Goal: Information Seeking & Learning: Find contact information

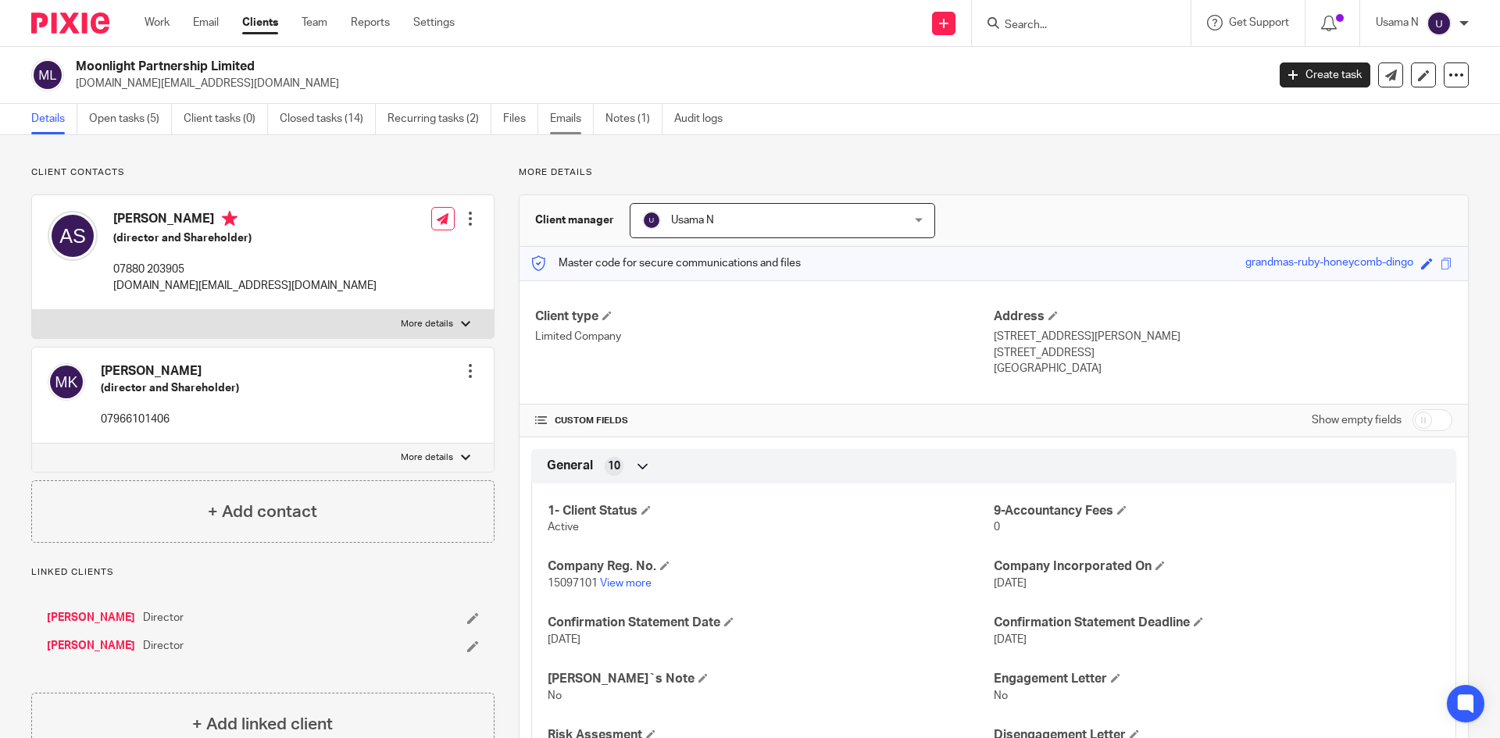
click at [571, 116] on link "Emails" at bounding box center [572, 119] width 44 height 30
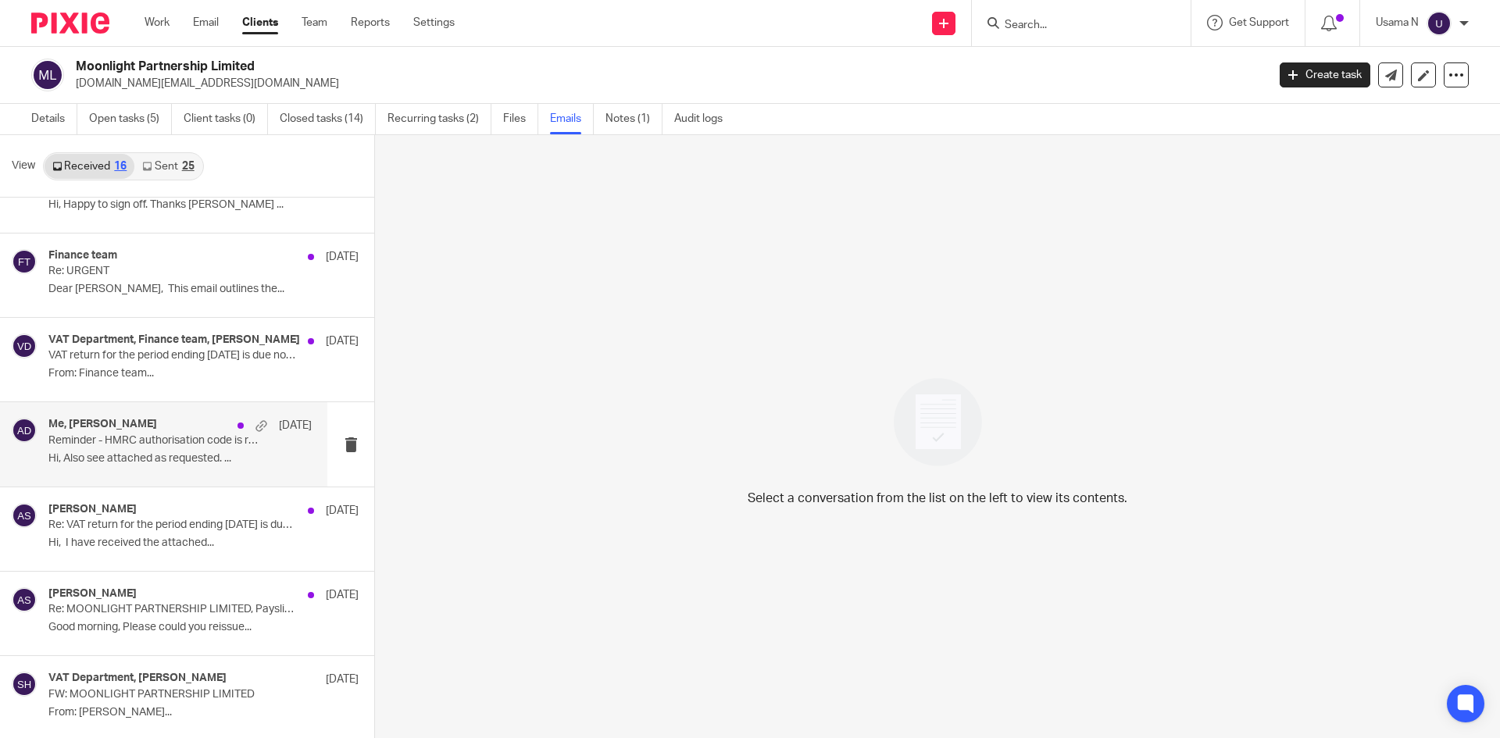
scroll to position [812, 0]
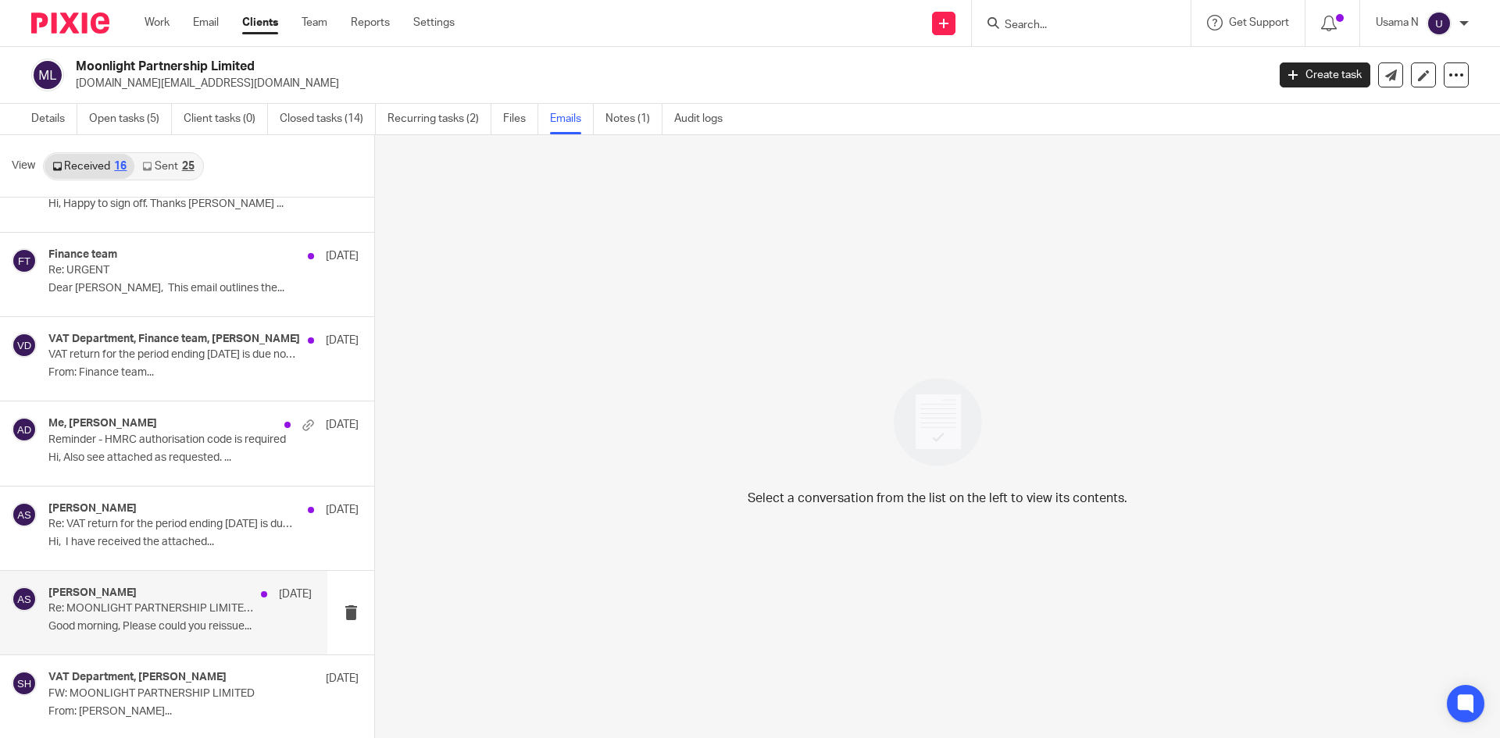
click at [177, 590] on div "Alexandra Sydney 25 Sep" at bounding box center [179, 595] width 263 height 16
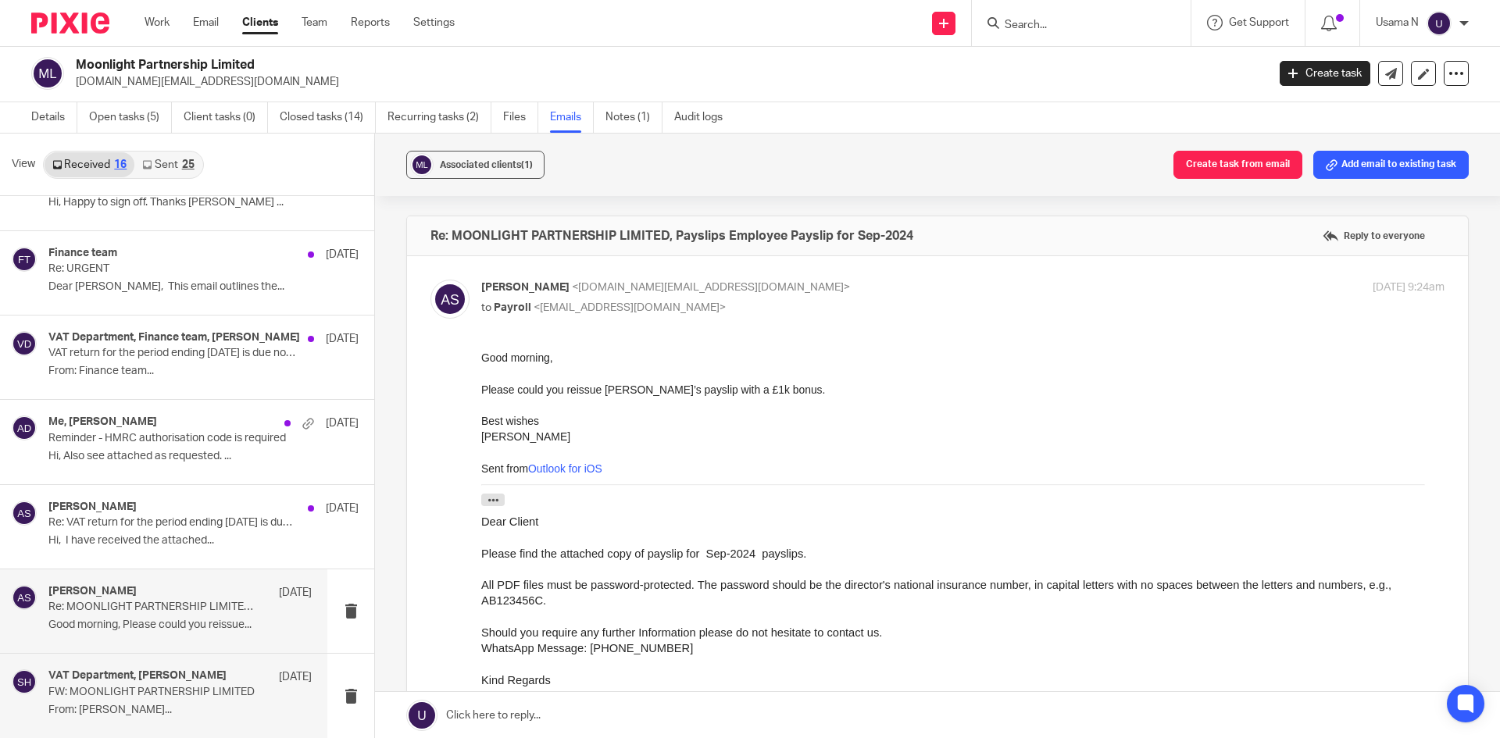
scroll to position [2, 0]
click at [148, 708] on p "From: Alexandra Sydney..." at bounding box center [179, 709] width 263 height 13
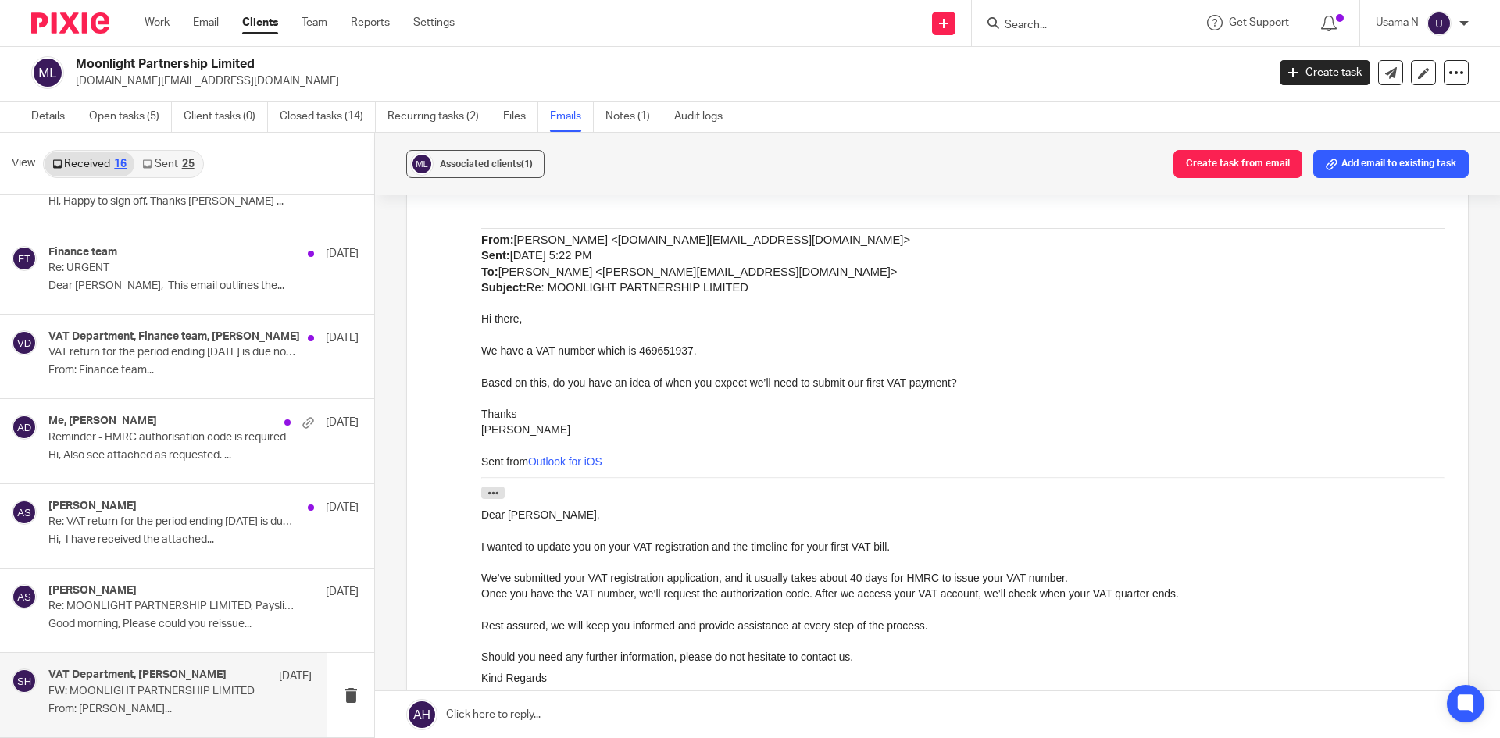
scroll to position [1484, 0]
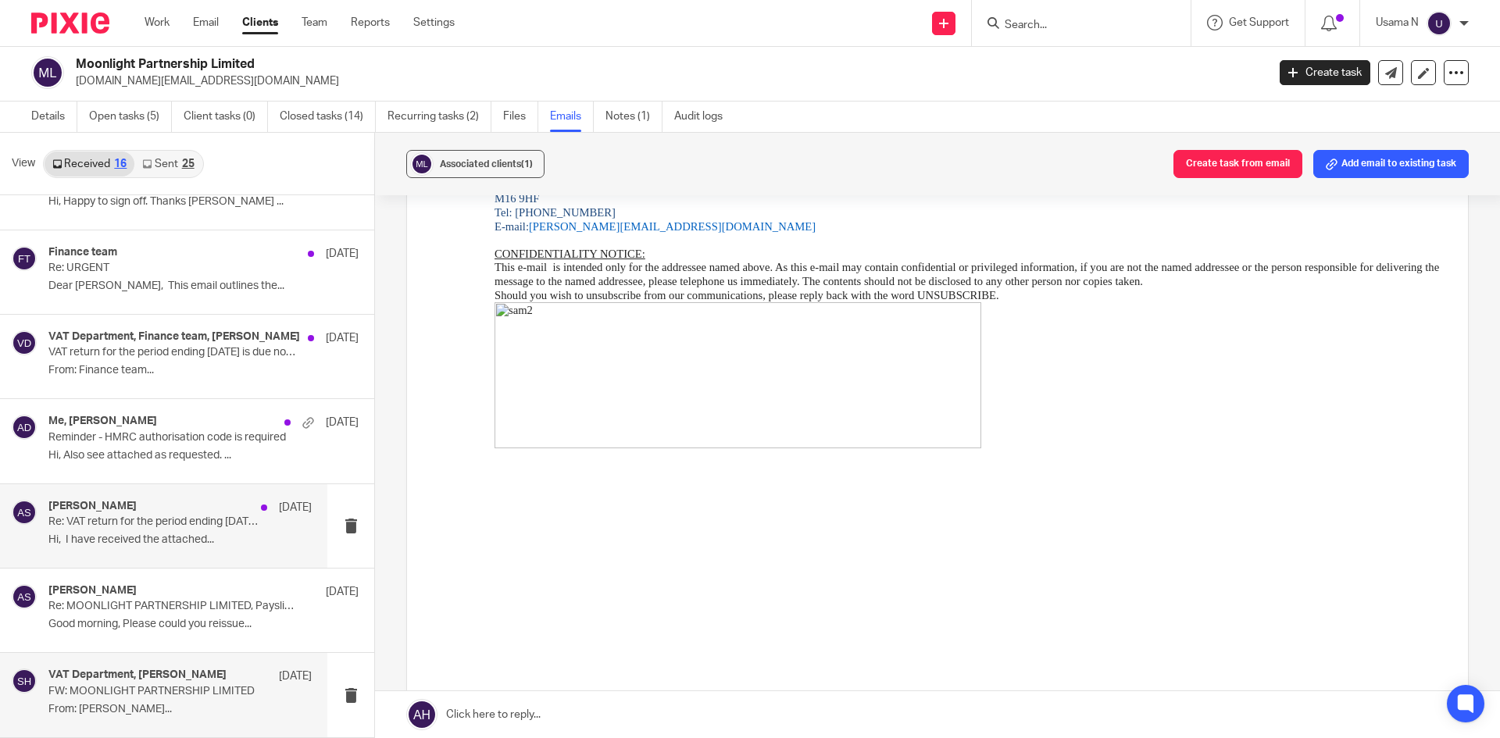
click at [138, 526] on p "Re: VAT return for the period ending August 2024 is due now -MOONLIGHT PARTNERS…" at bounding box center [153, 522] width 211 height 13
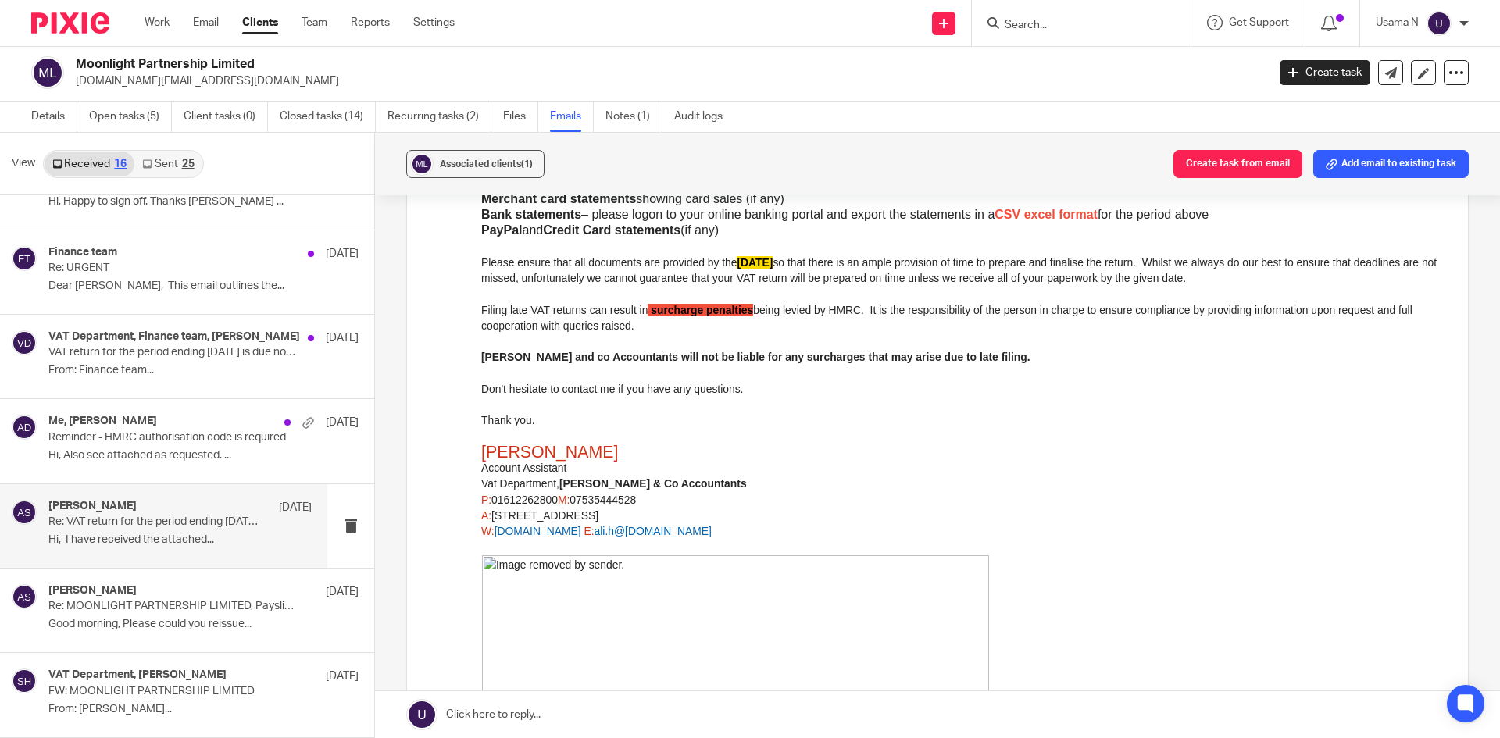
scroll to position [0, 0]
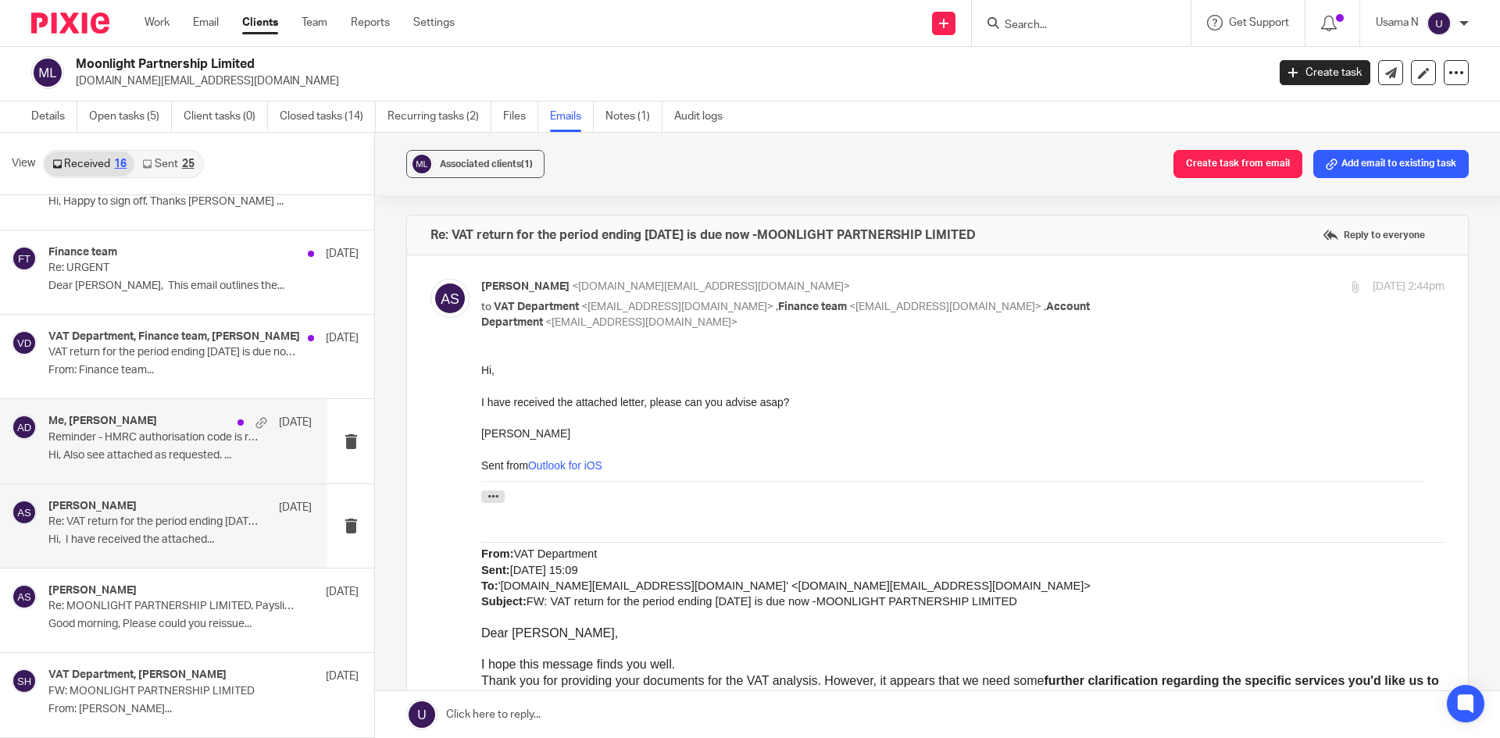
click at [187, 439] on p "Reminder - HMRC authorisation code is required" at bounding box center [153, 437] width 211 height 13
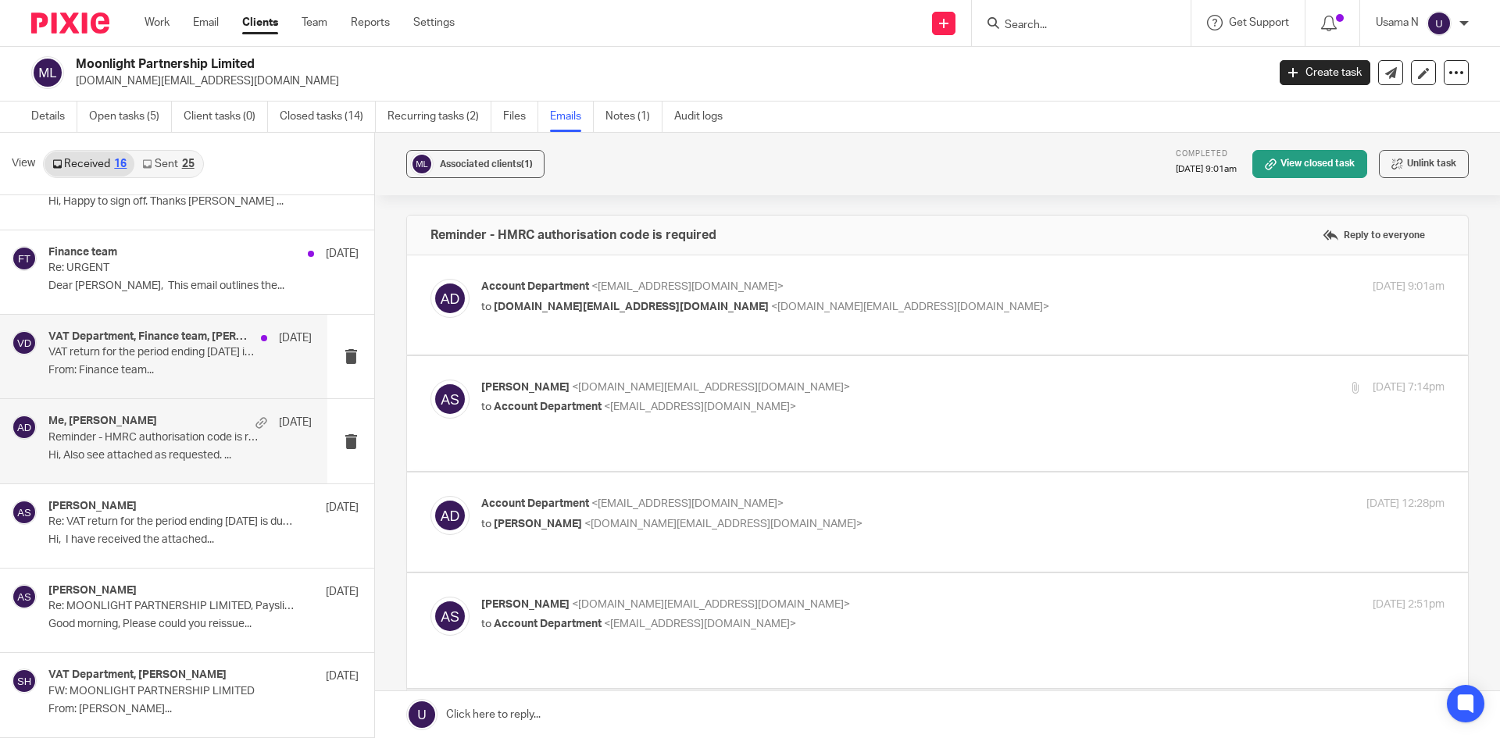
click at [187, 354] on p "VAT return for the period ending August 2024 is due now -MOONLIGHT PARTNERSHIP …" at bounding box center [153, 352] width 211 height 13
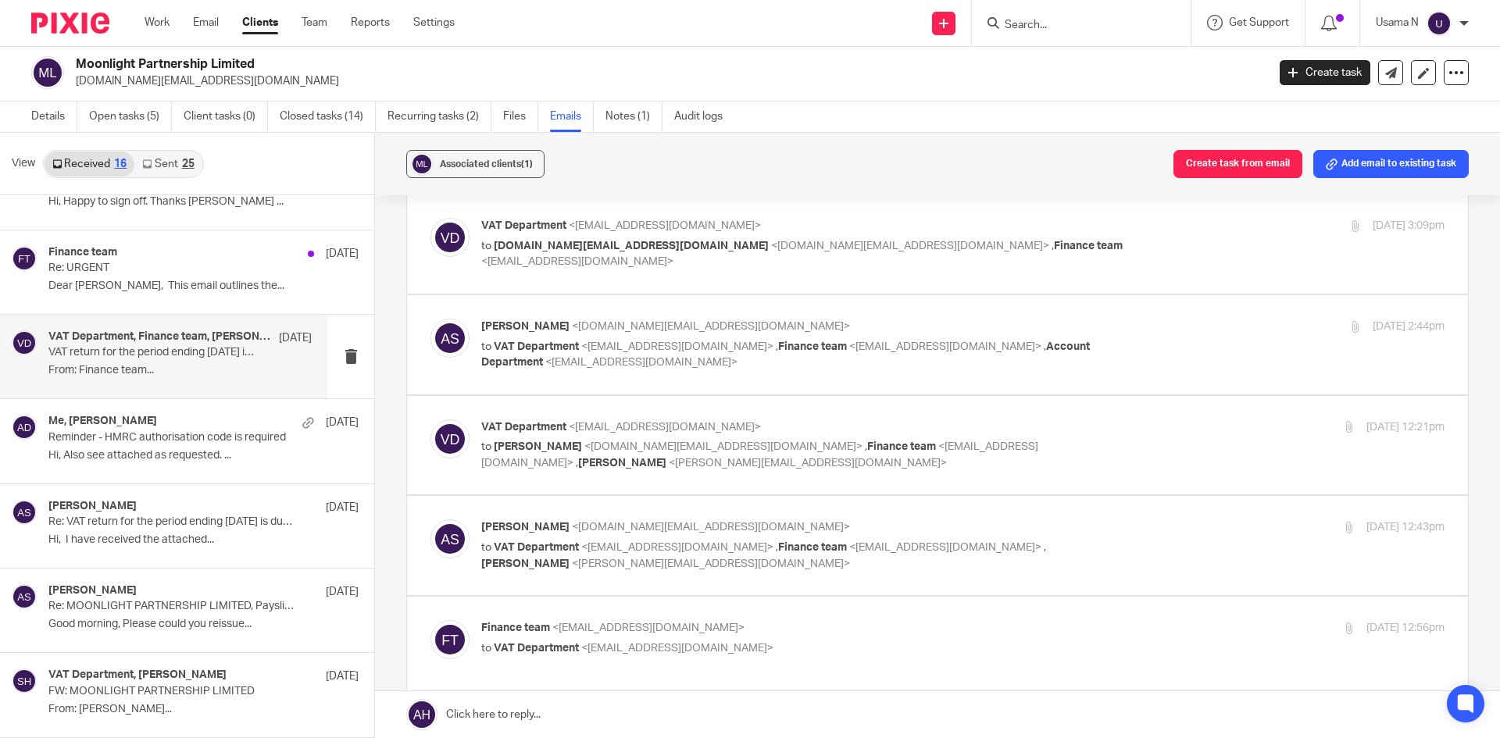
scroll to position [312, 0]
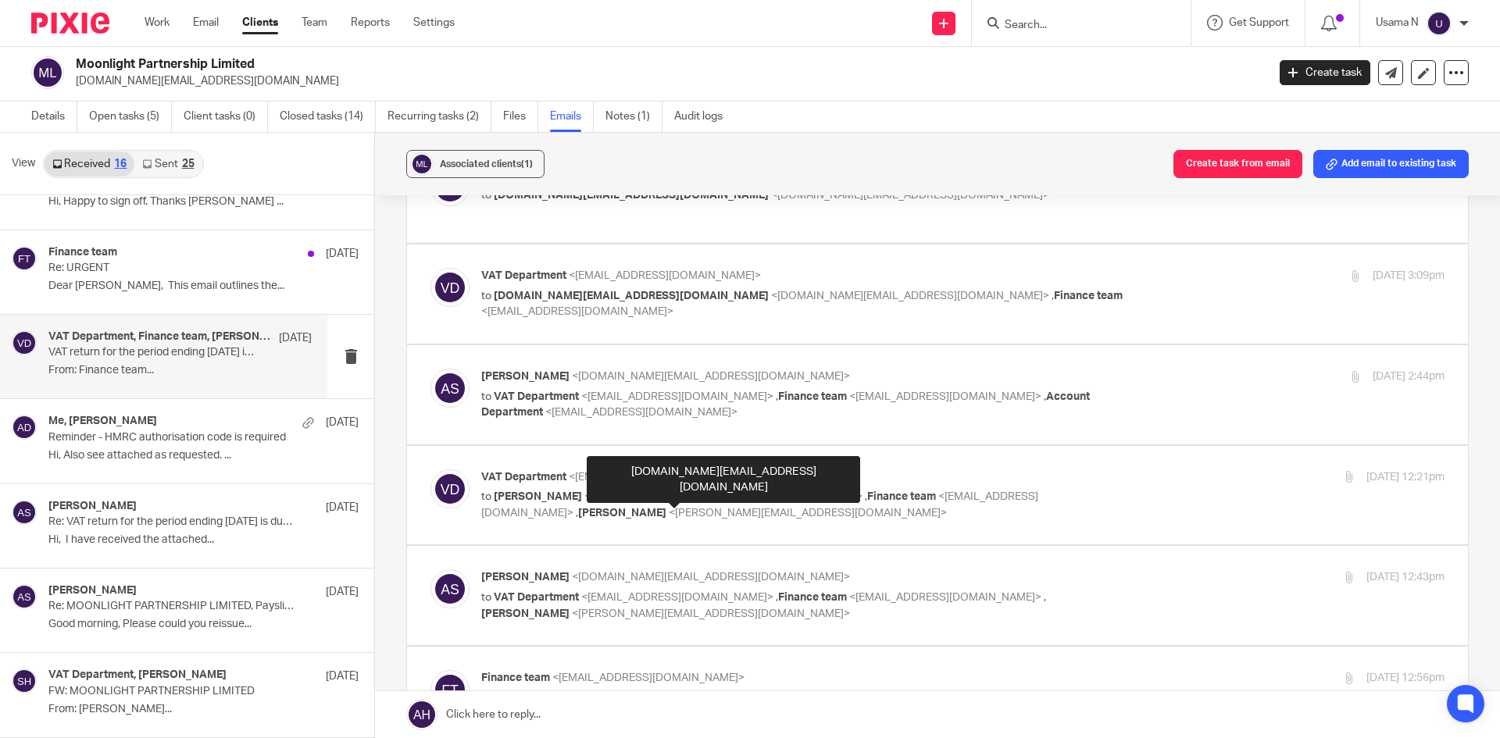
click at [719, 502] on span "<alexandra.sydney@hotmail.co.uk>" at bounding box center [723, 496] width 278 height 11
checkbox input "true"
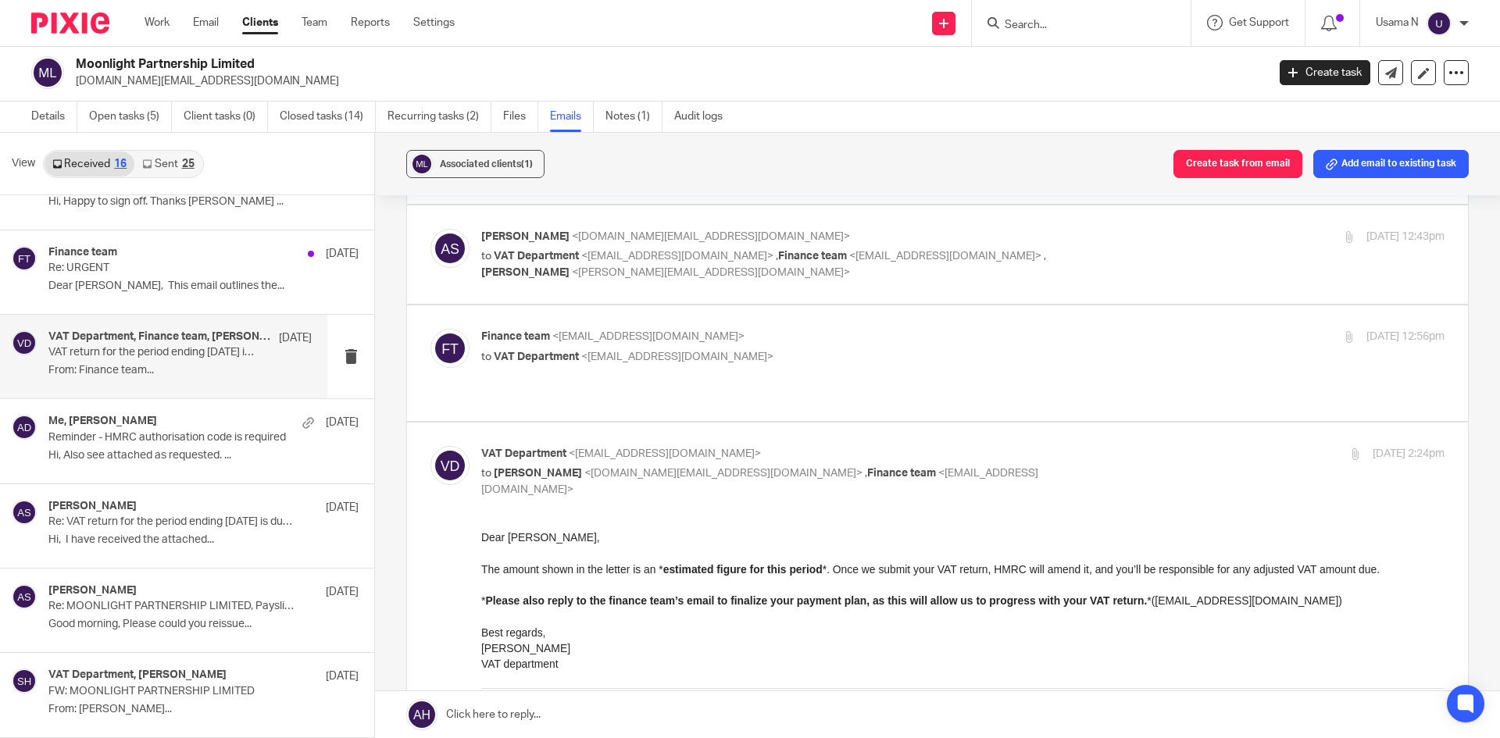
scroll to position [3007, 0]
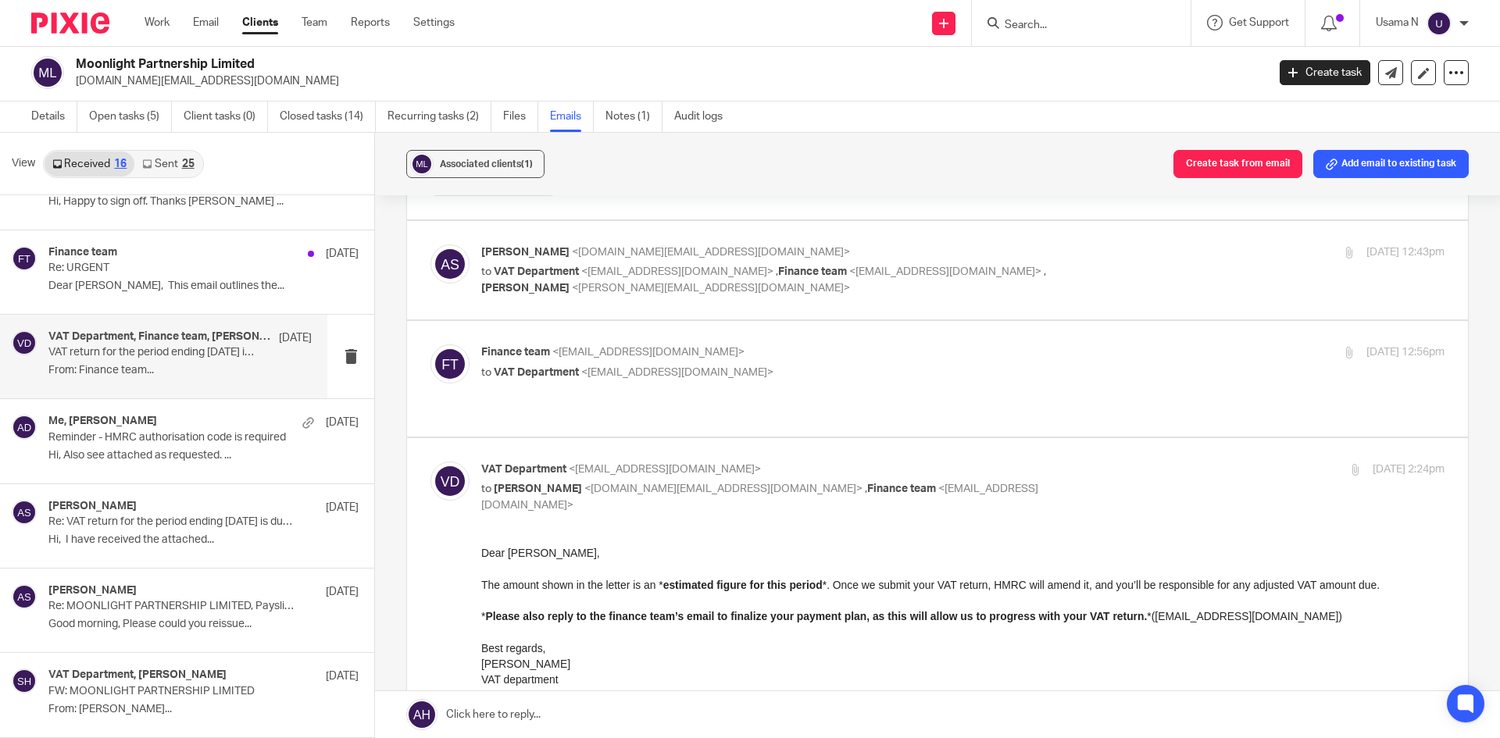
click at [790, 381] on p "to VAT Department <ali.h@samandcoaccountants.co.uk>" at bounding box center [802, 373] width 642 height 16
checkbox input "true"
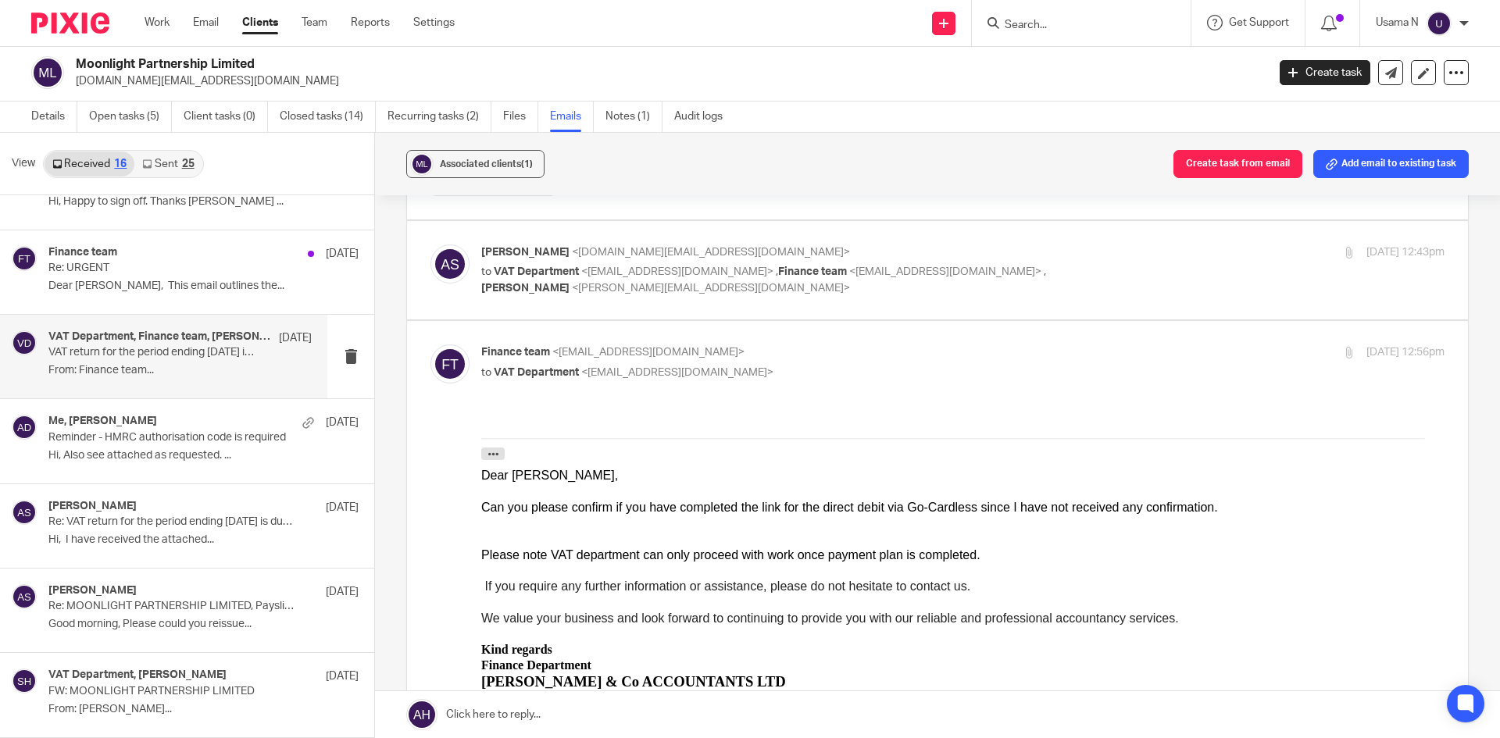
scroll to position [2929, 0]
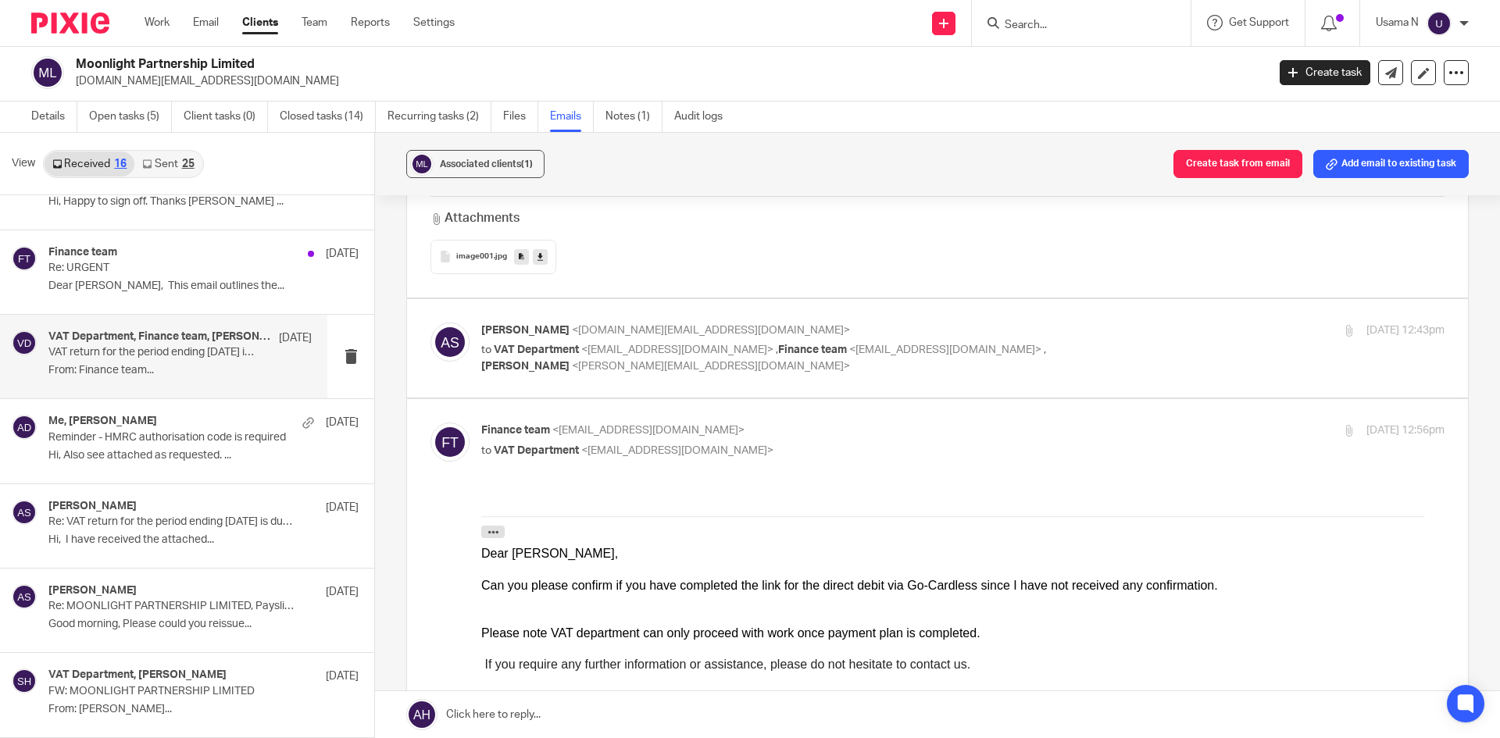
click at [805, 372] on p "to VAT Department <ali.h@samandcoaccountants.co.uk> , Finance team <finance@sam…" at bounding box center [802, 358] width 642 height 32
checkbox input "true"
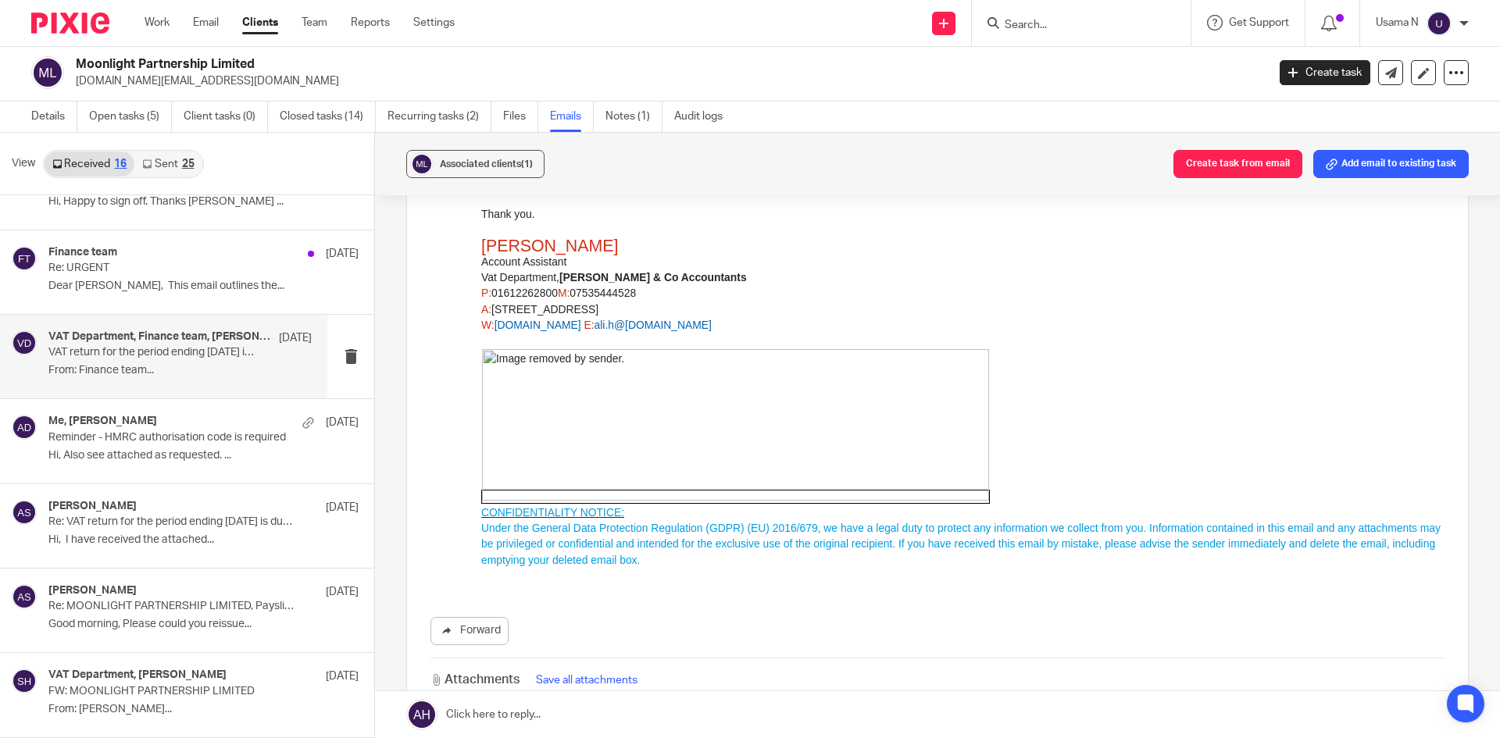
scroll to position [5350, 0]
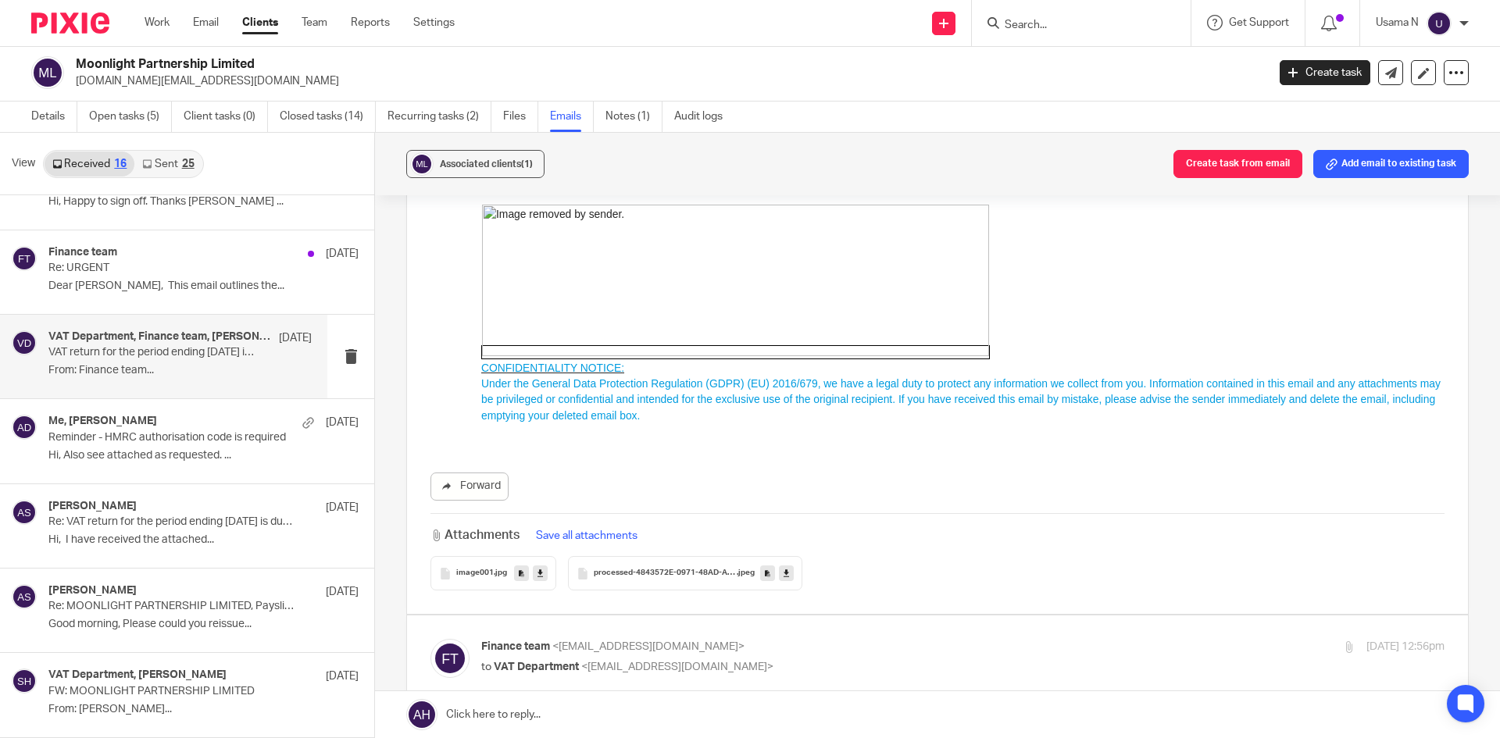
click at [714, 578] on span "processed-4843572E-0971-48AD-AA15-7BED56E14066-F0115F68-92AE-4C43-B3EE-6F8F1D22…" at bounding box center [665, 573] width 143 height 9
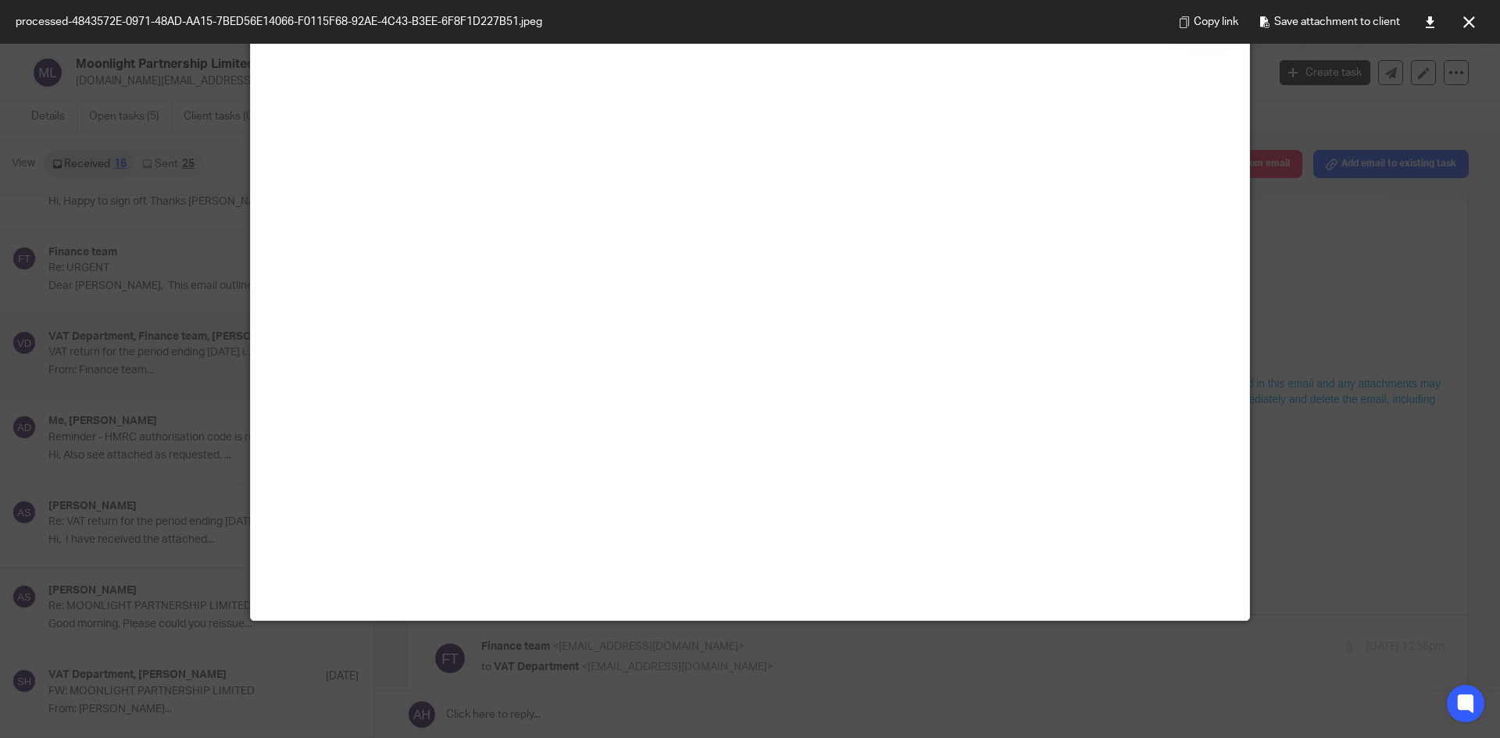
scroll to position [391, 0]
click at [1468, 30] on button at bounding box center [1468, 21] width 31 height 31
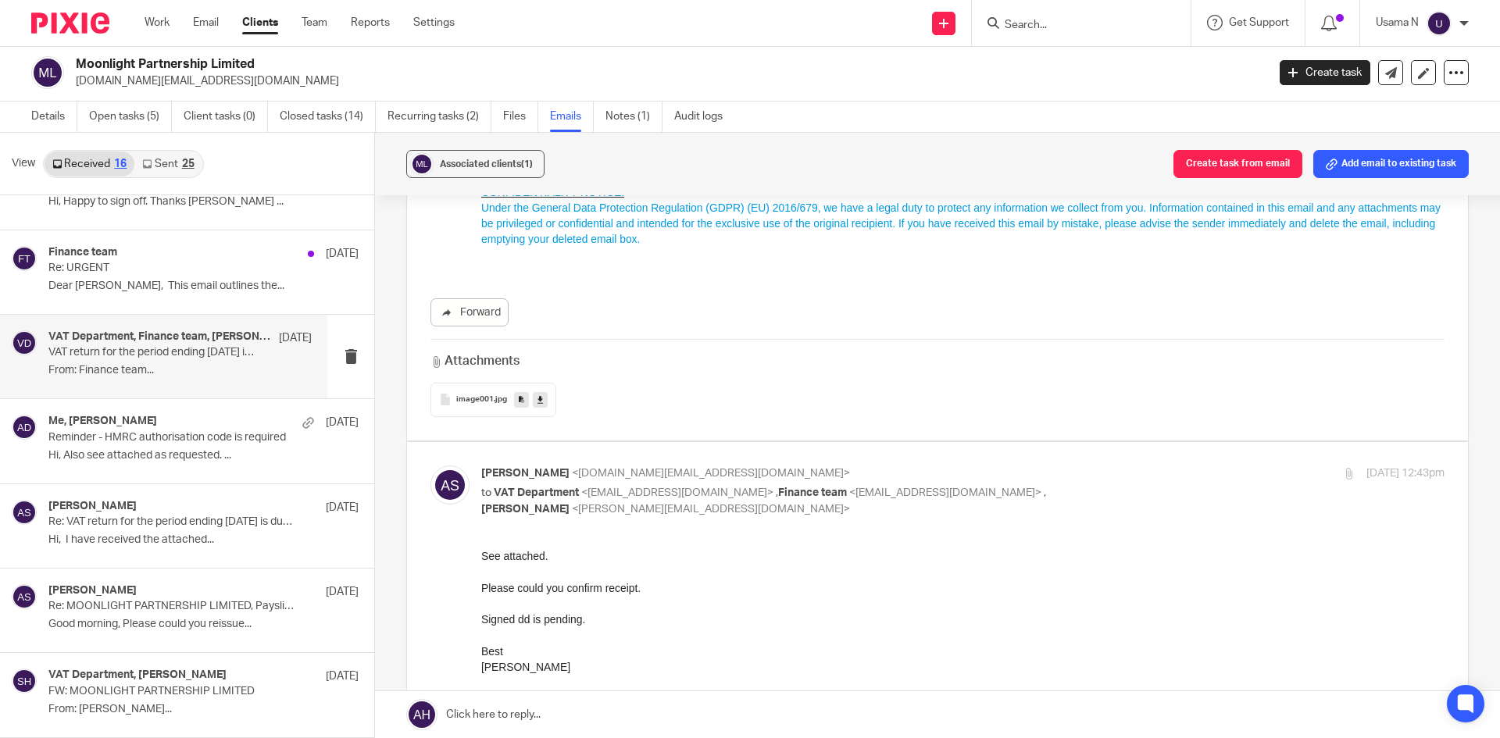
scroll to position [2708, 0]
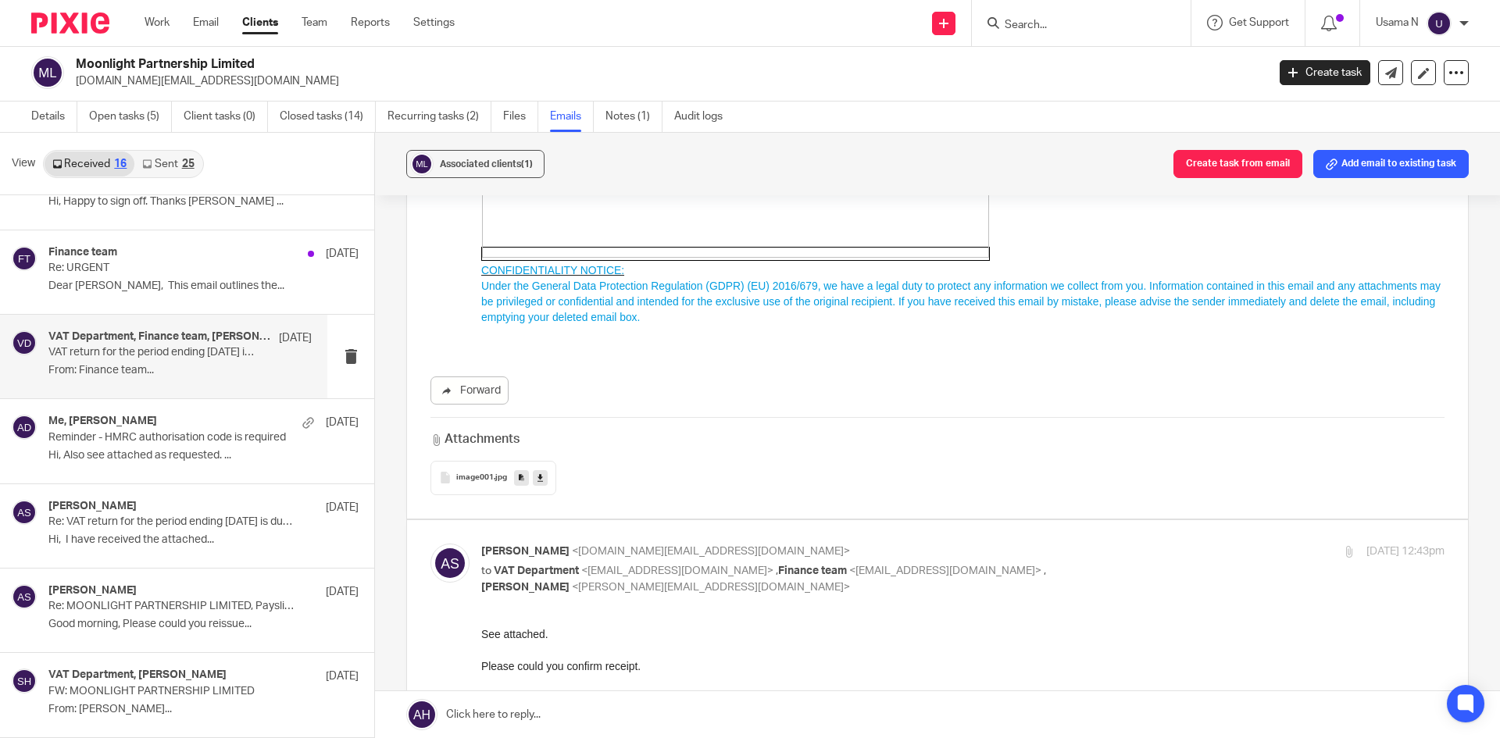
click at [476, 476] on div "image001 .jpg" at bounding box center [493, 478] width 126 height 34
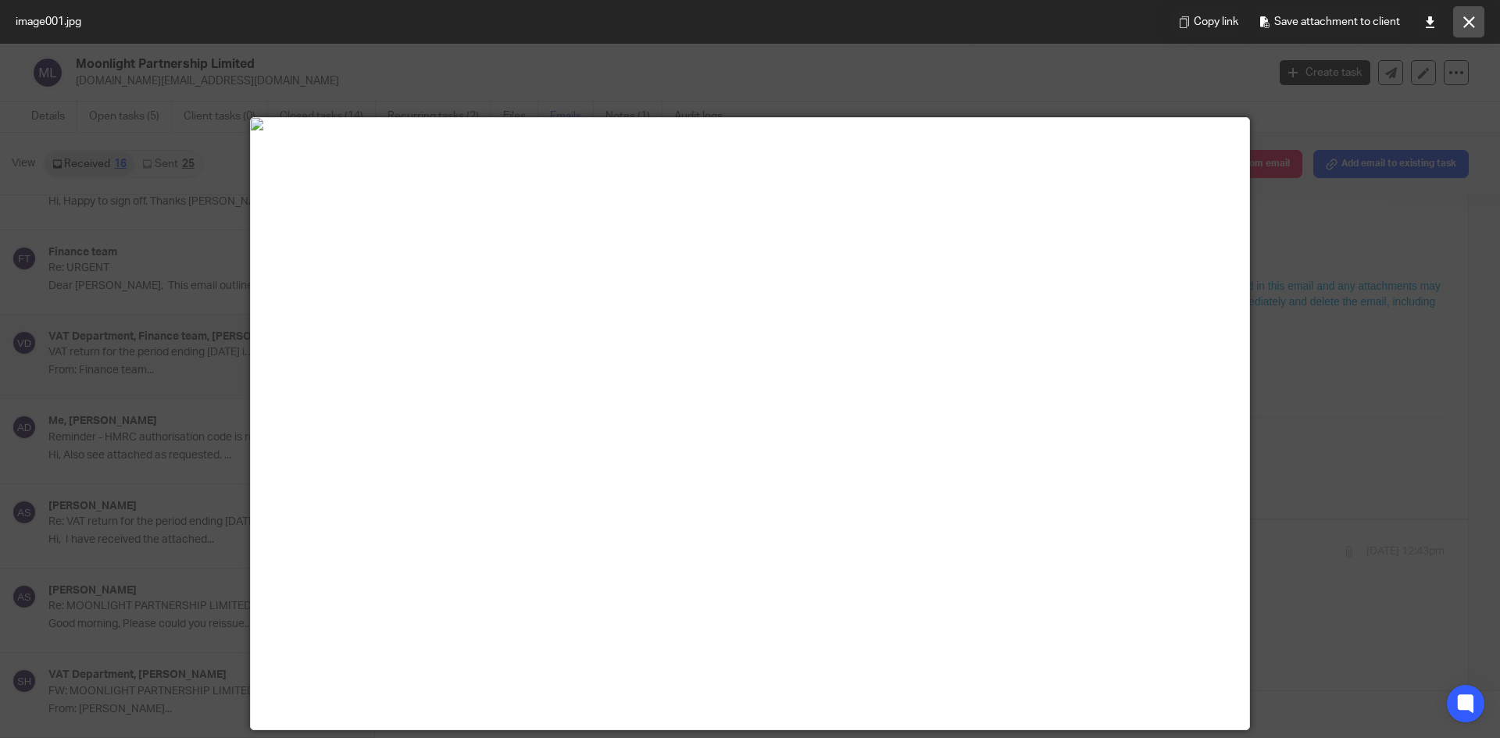
click at [1467, 17] on icon at bounding box center [1469, 22] width 12 height 12
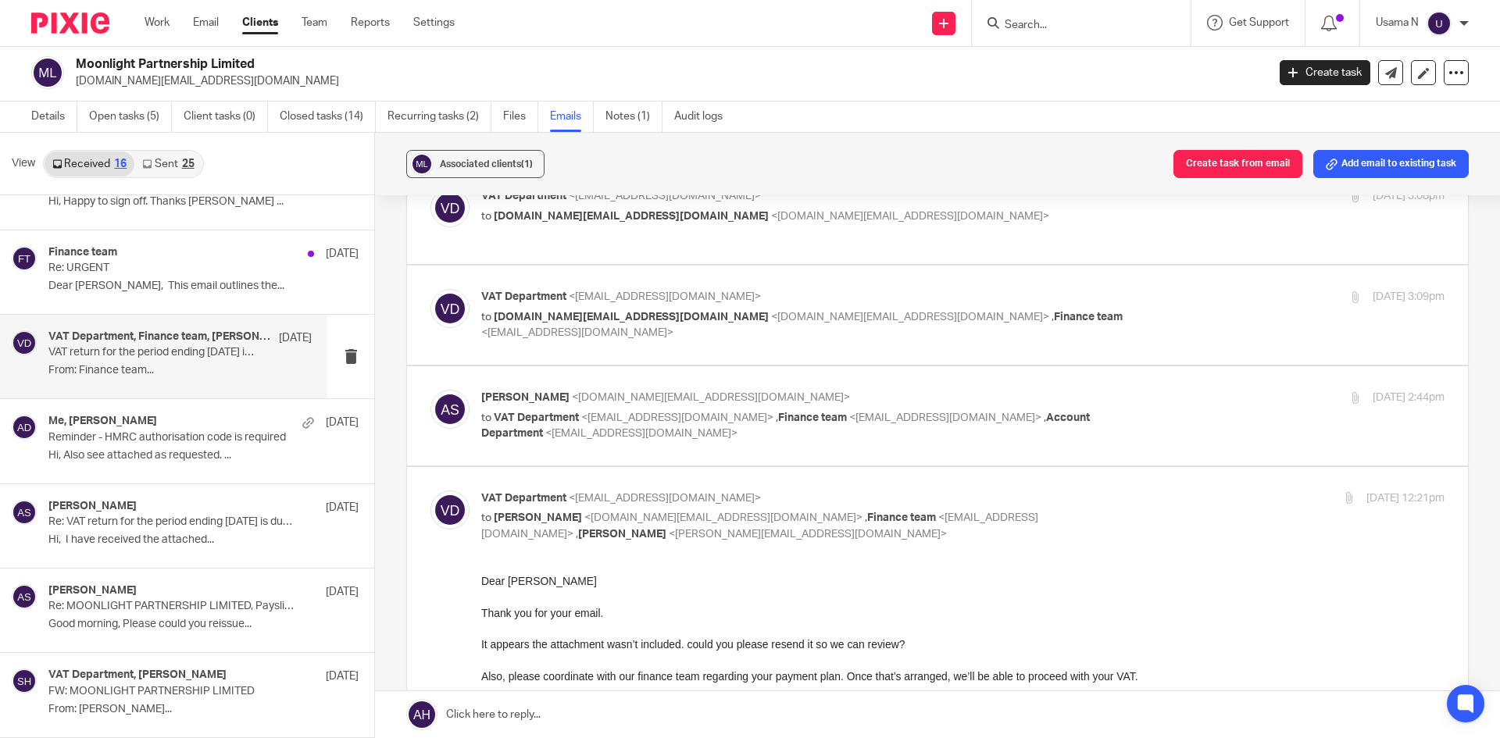
scroll to position [287, 0]
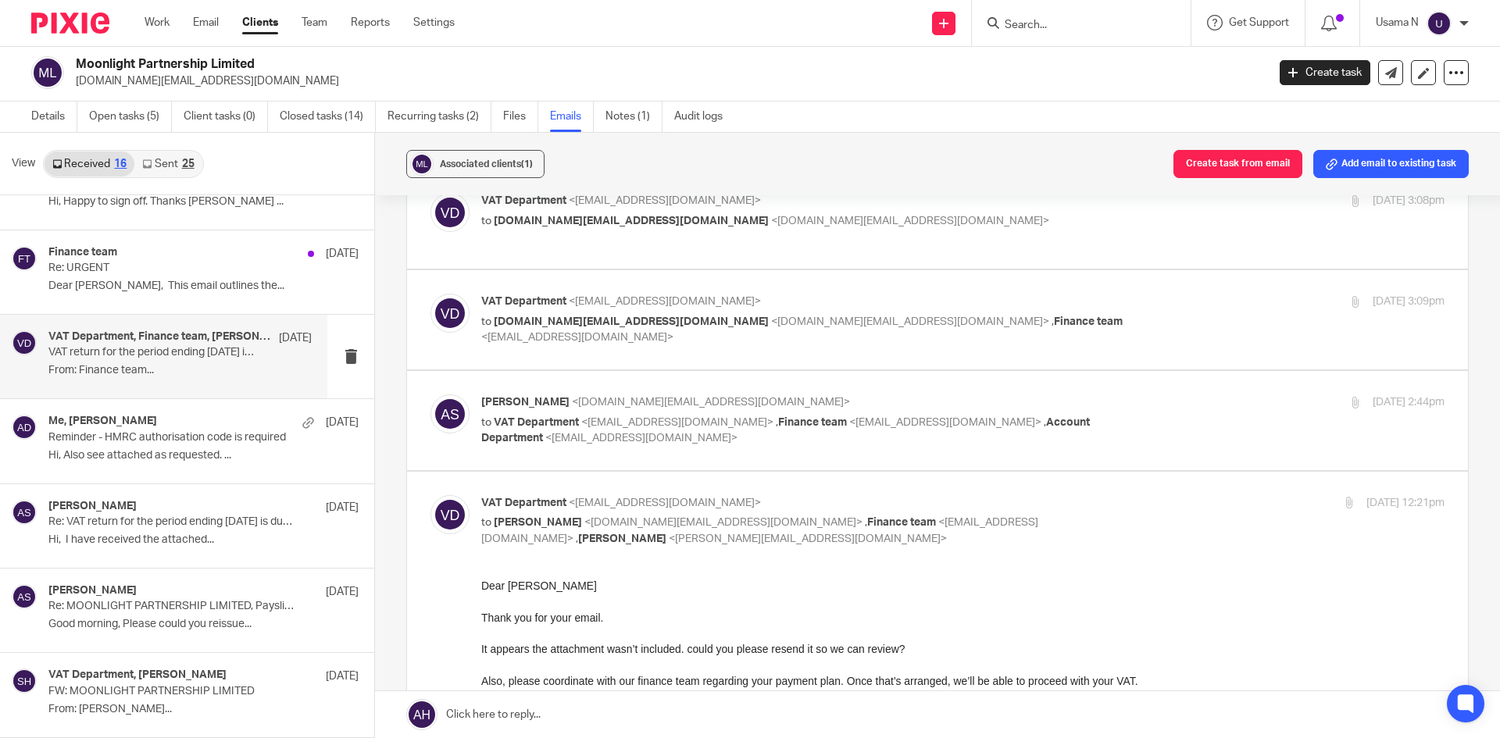
click at [701, 400] on span "<alexandra.sydney@hotmail.co.uk>" at bounding box center [711, 402] width 278 height 11
checkbox input "true"
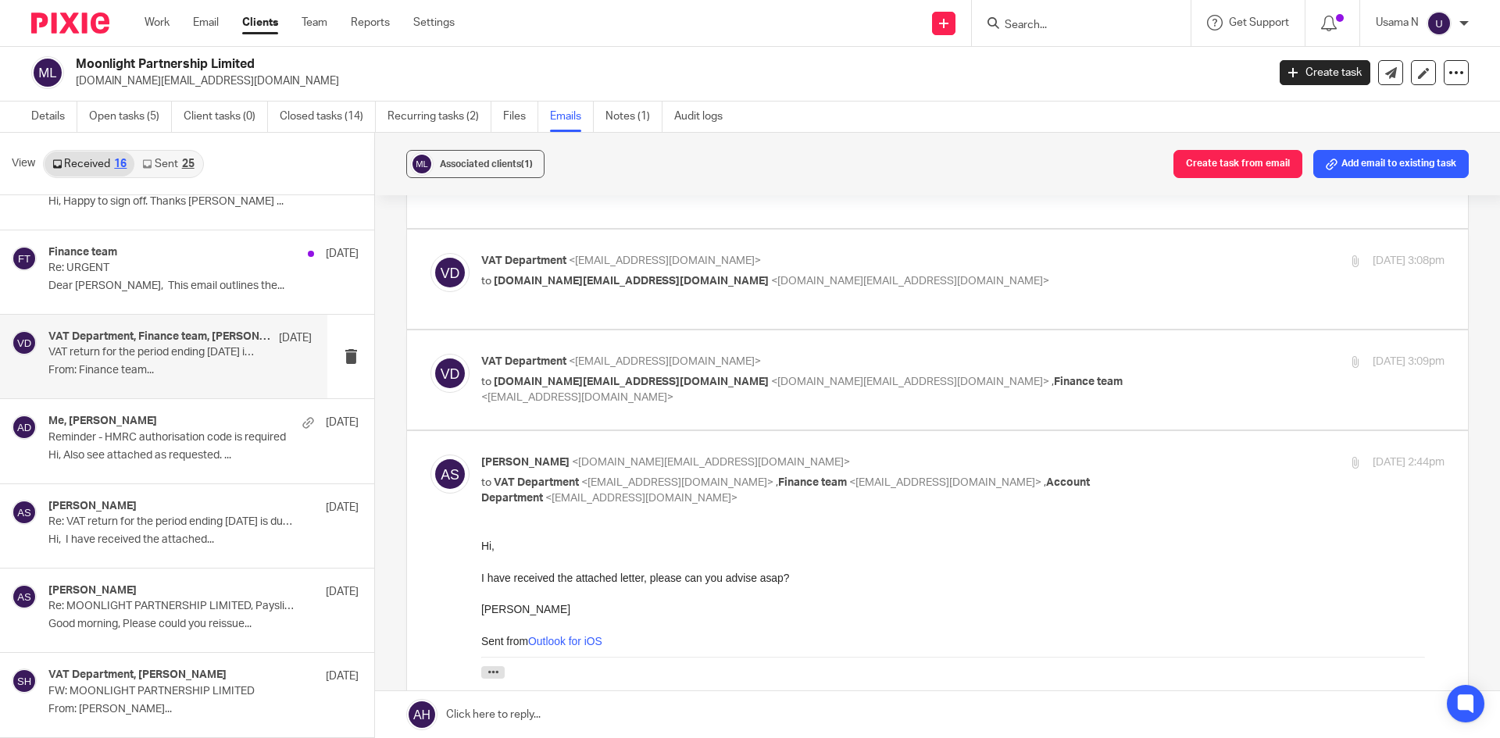
scroll to position [52, 0]
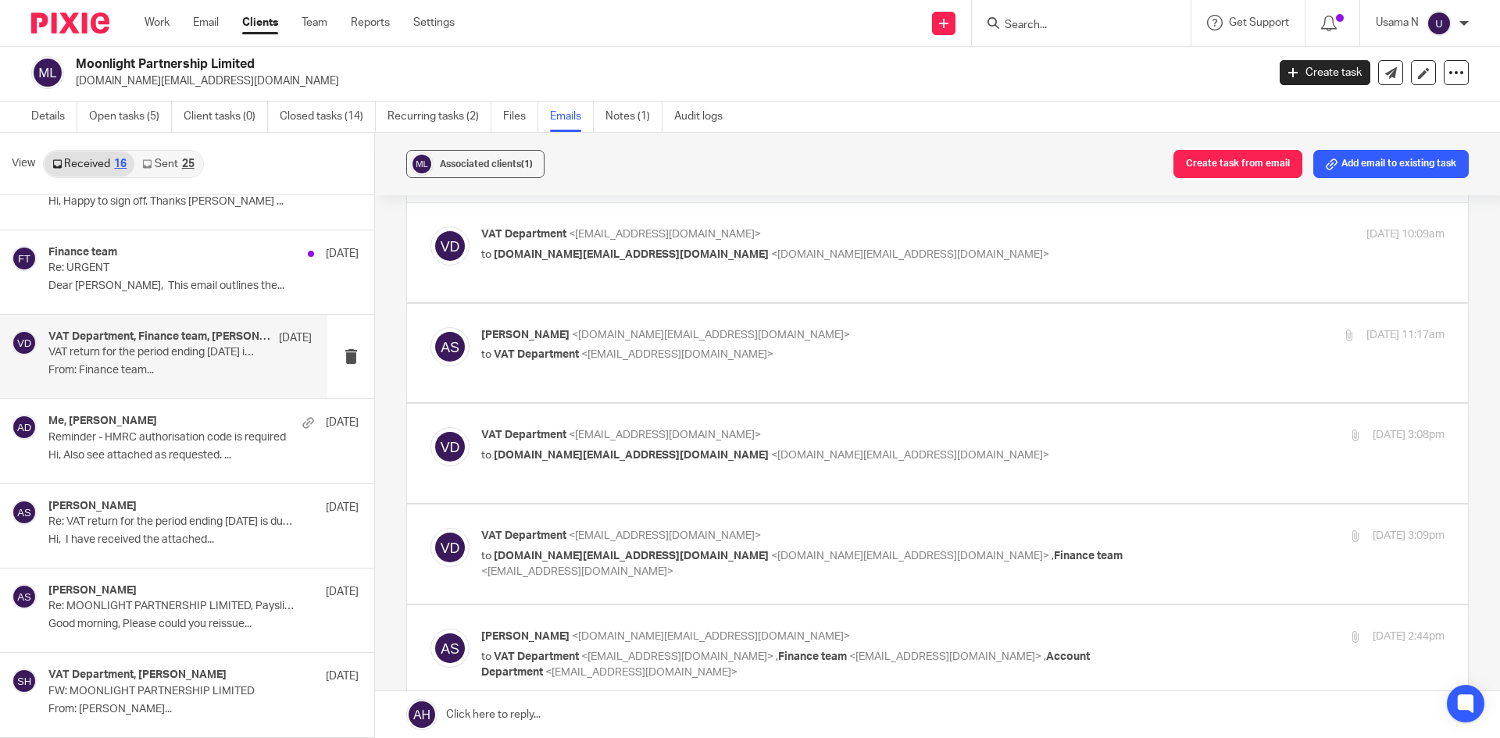
click at [771, 555] on span "<alexandra.sydney@hotmail.co.uk>" at bounding box center [910, 556] width 278 height 11
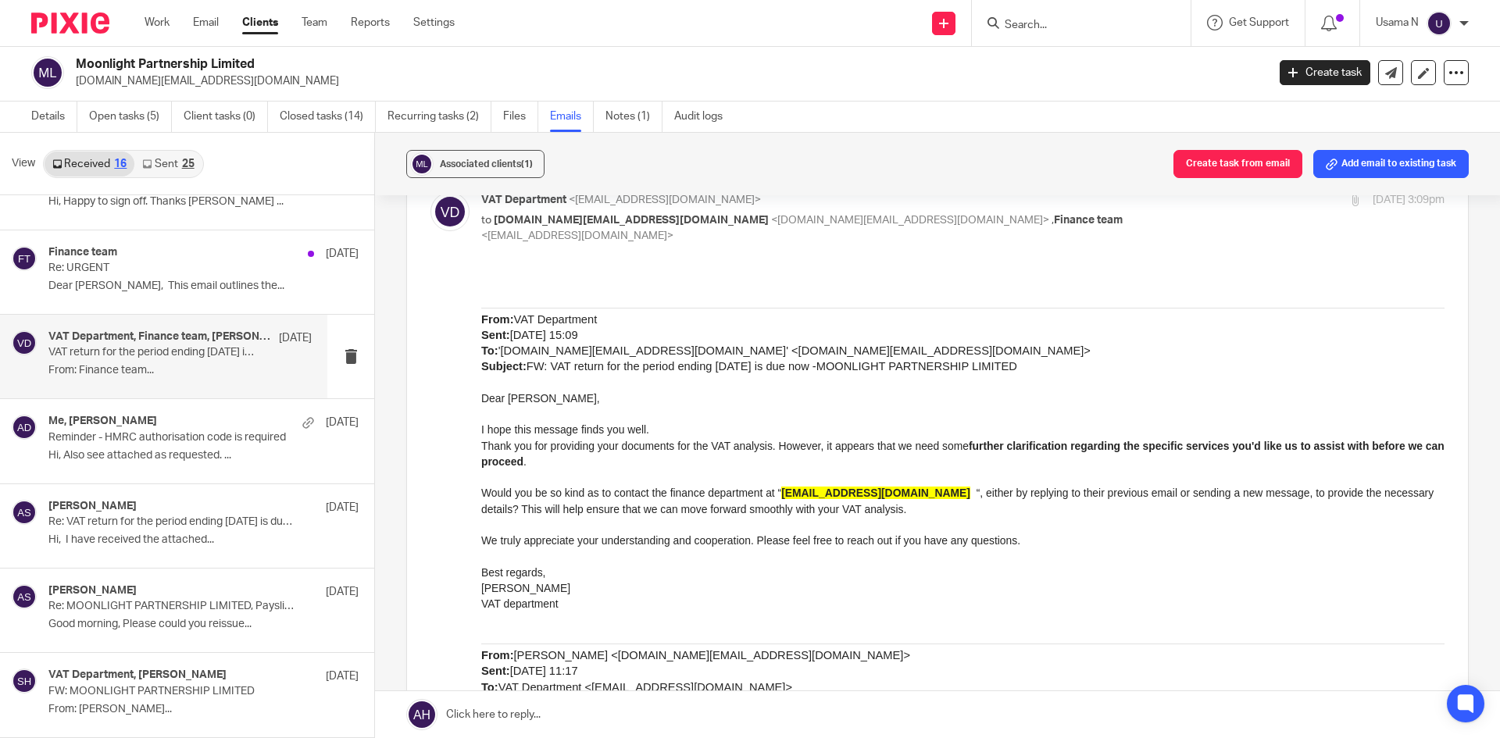
scroll to position [287, 0]
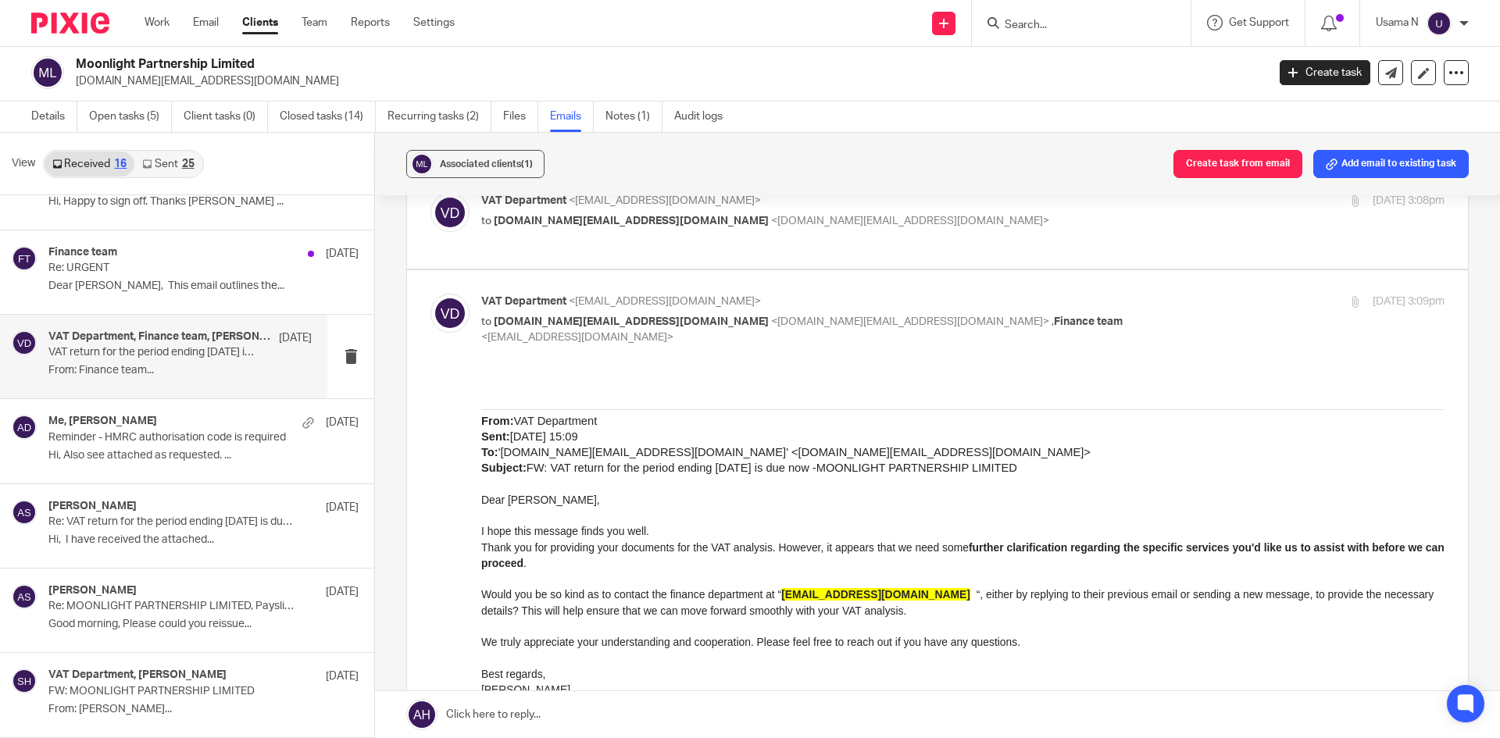
click at [750, 333] on p "to alexandra.sydney@hotmail.co.uk <alexandra.sydney@hotmail.co.uk> , Finance te…" at bounding box center [802, 330] width 642 height 32
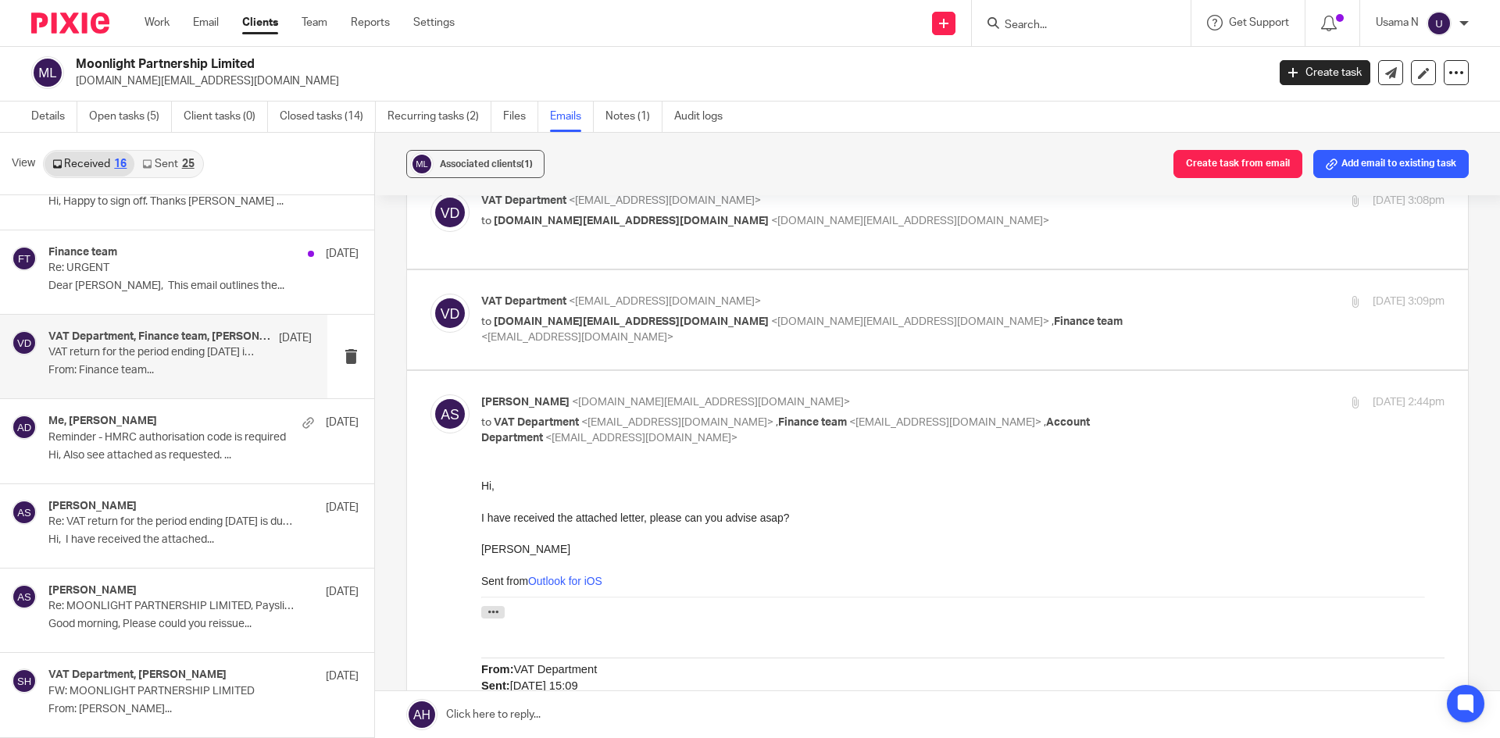
click at [750, 332] on p "to alexandra.sydney@hotmail.co.uk <alexandra.sydney@hotmail.co.uk> , Finance te…" at bounding box center [802, 330] width 642 height 32
checkbox input "true"
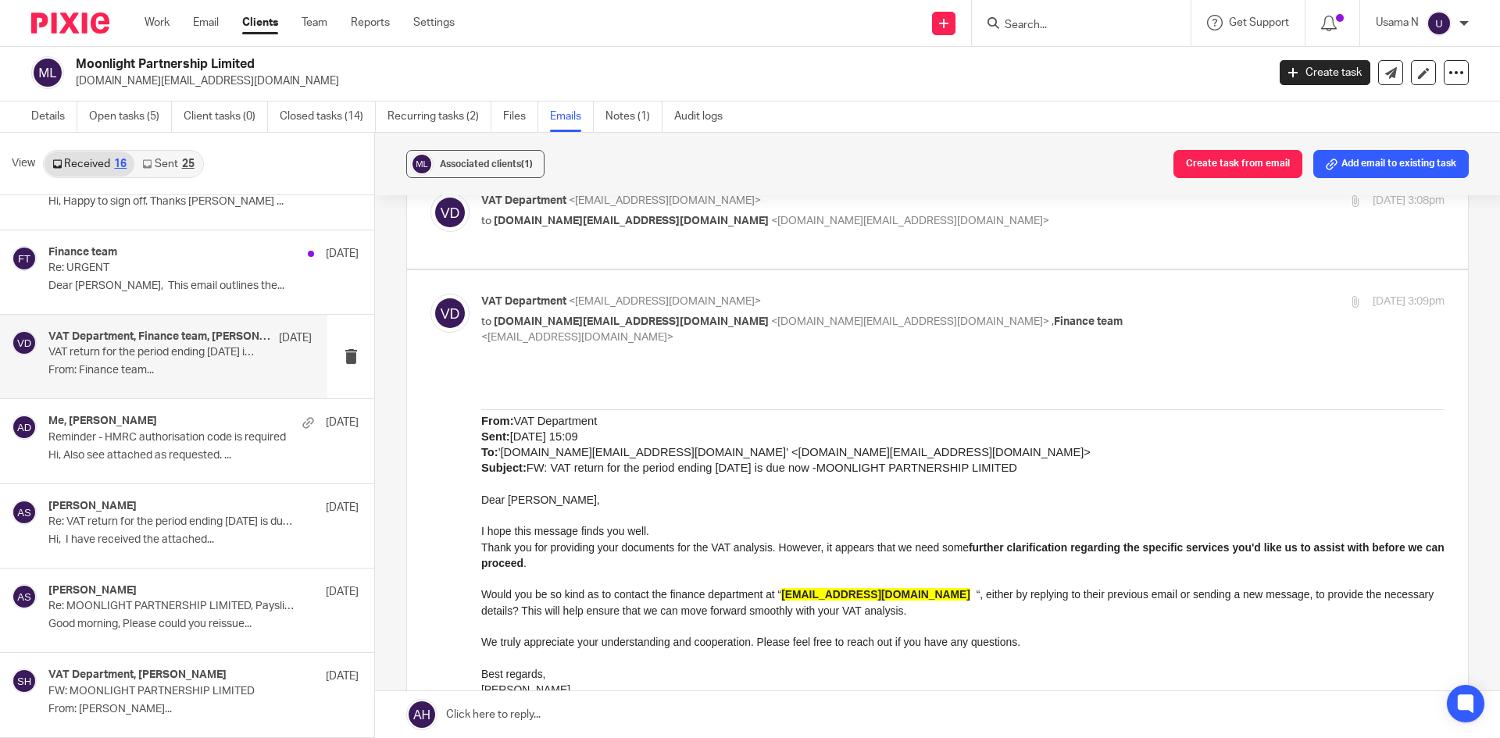
scroll to position [0, 0]
click at [746, 230] on p "to alexandra.sydney@hotmail.co.uk <alexandra.sydney@hotmail.co.uk>" at bounding box center [802, 221] width 642 height 16
checkbox input "true"
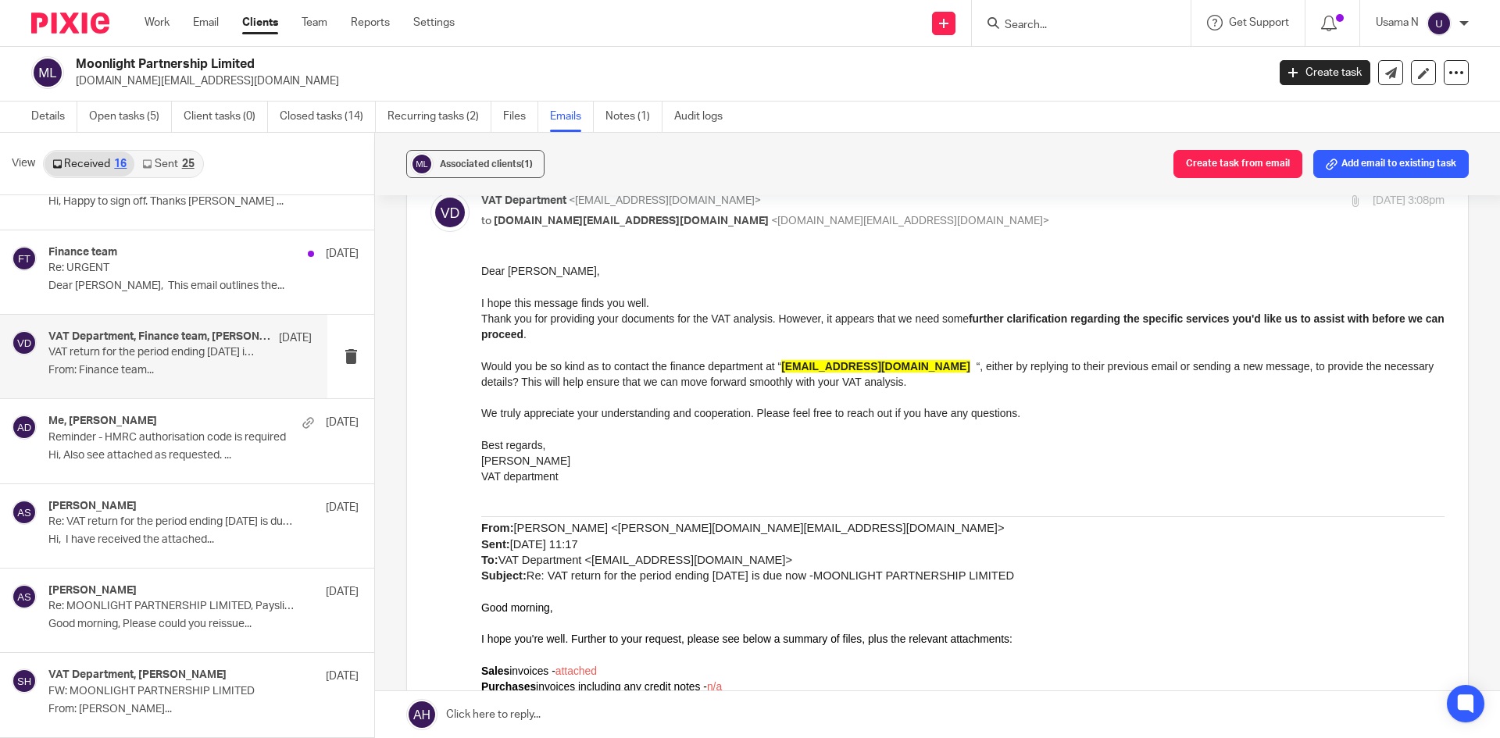
scroll to position [130, 0]
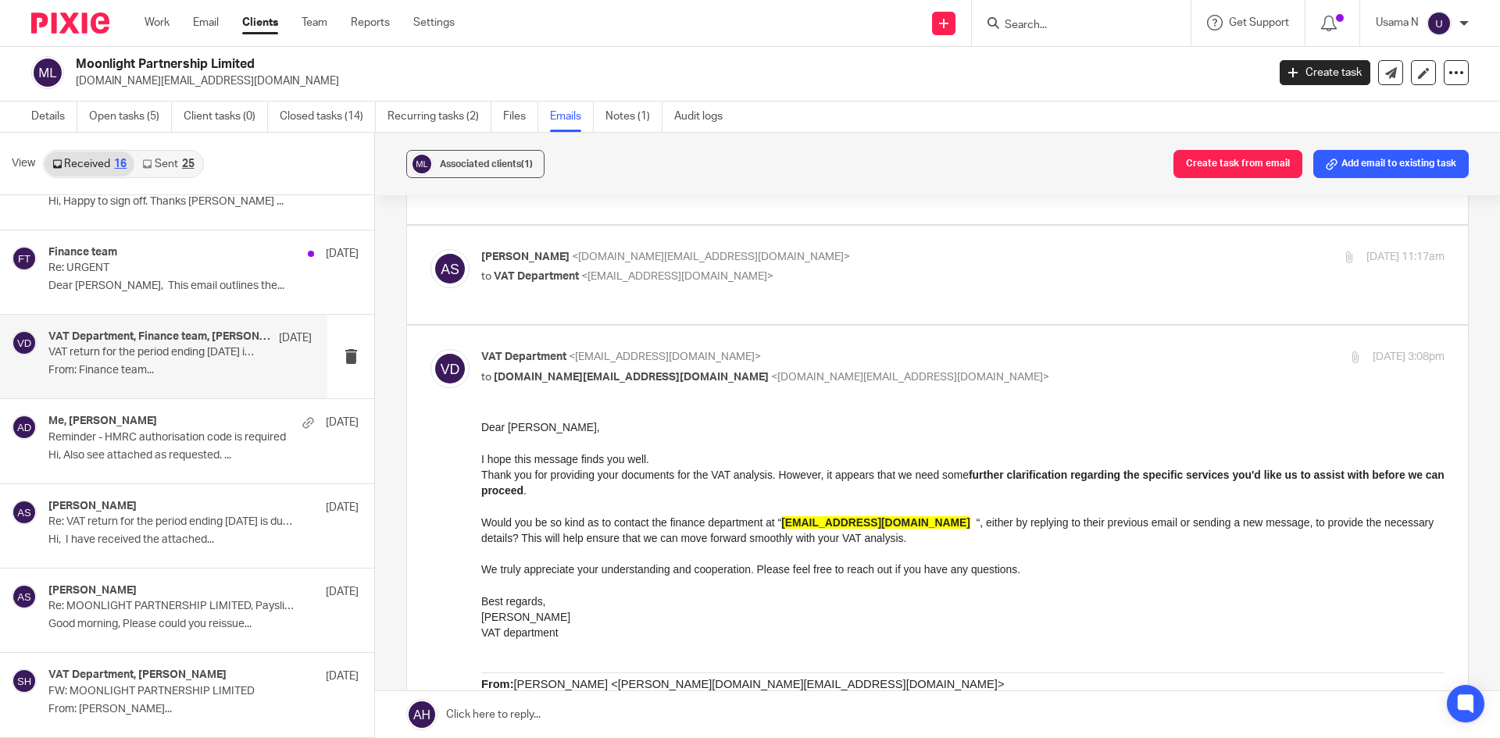
click at [776, 294] on div "Alexandra Sydney <alexandra.sydney@hotmail.co.uk> to VAT Department <ali.h@sama…" at bounding box center [937, 275] width 1014 height 52
click at [779, 260] on p "Alexandra Sydney <alexandra.sydney@hotmail.co.uk>" at bounding box center [802, 257] width 642 height 16
checkbox input "true"
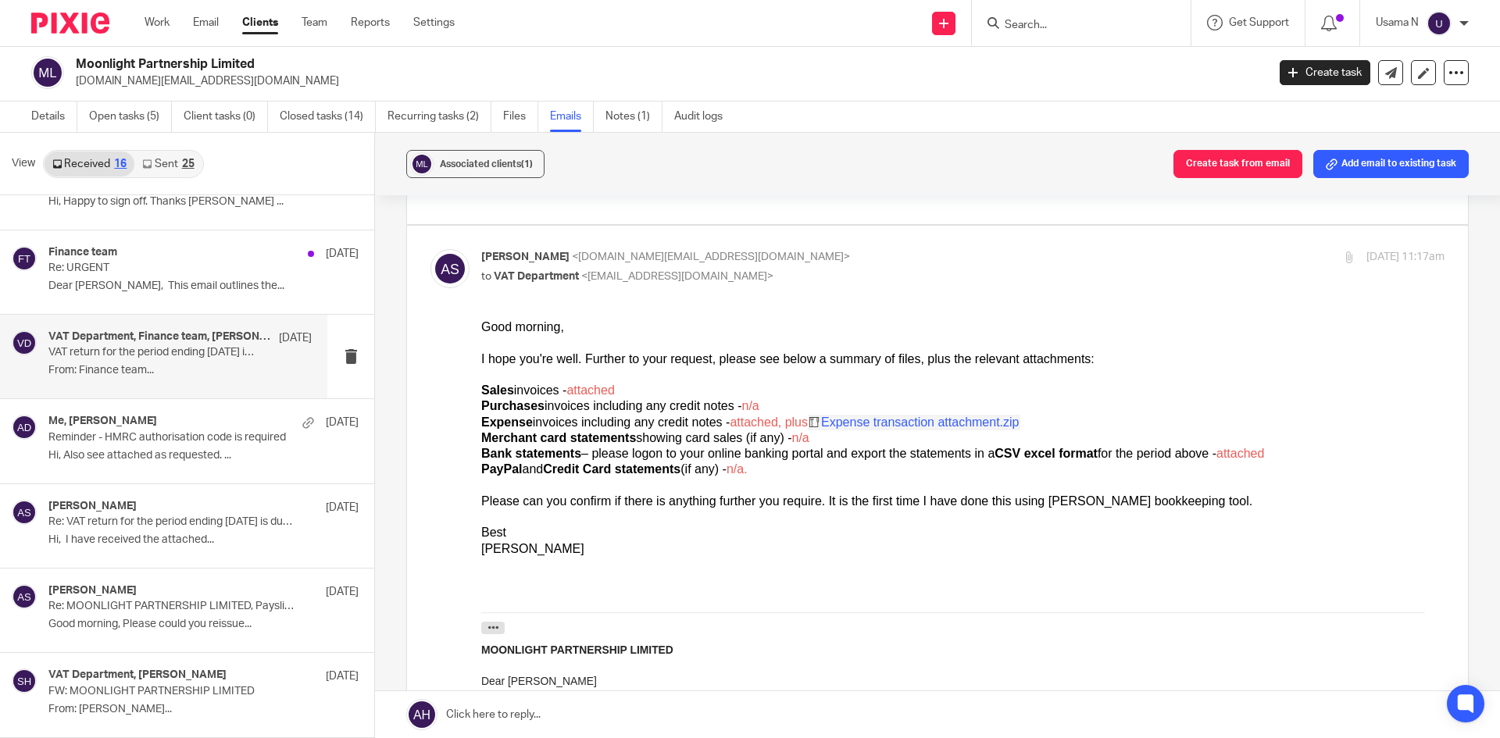
scroll to position [0, 0]
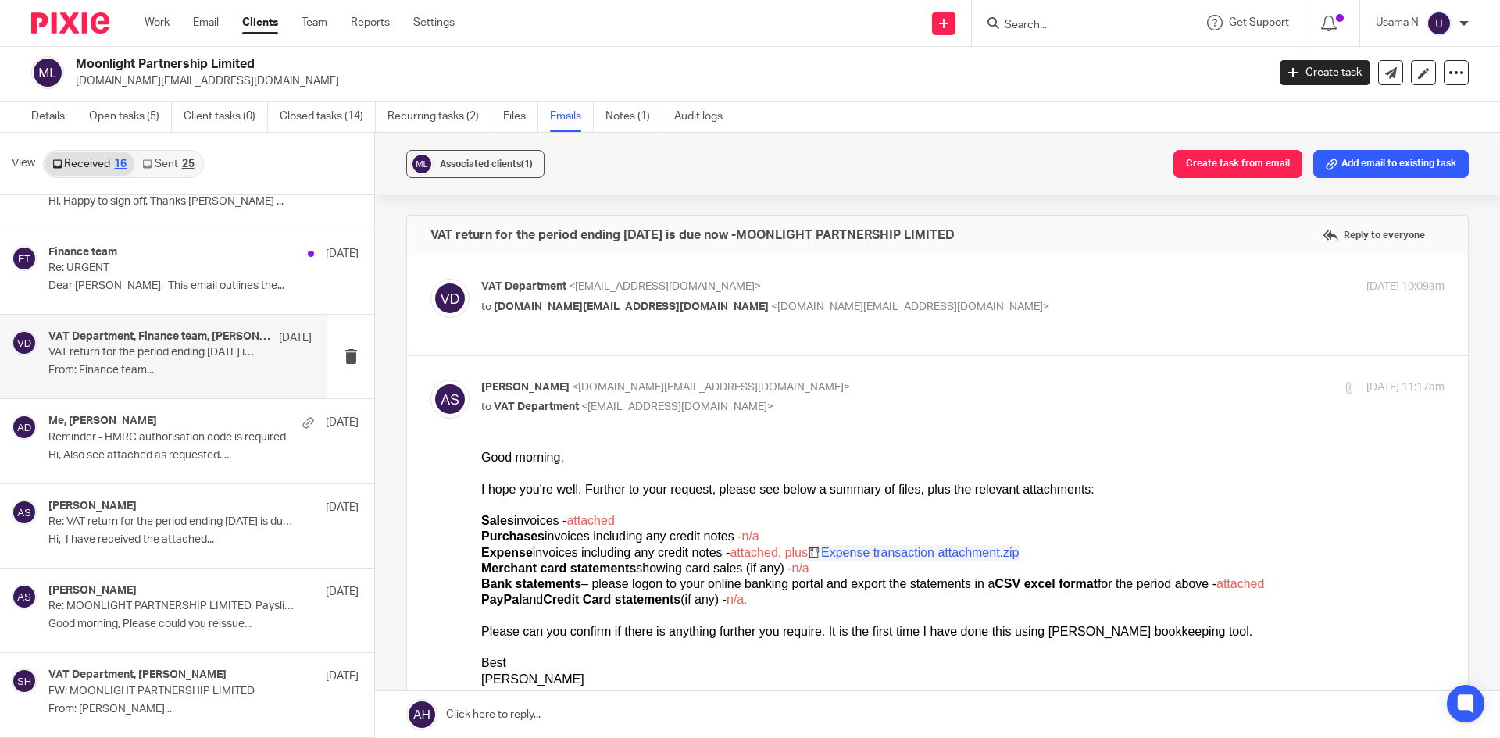
click at [784, 299] on p "to alexandra.sydney@hotmail.co.uk <alexandra.sydney@hotmail.co.uk>" at bounding box center [802, 307] width 642 height 16
checkbox input "true"
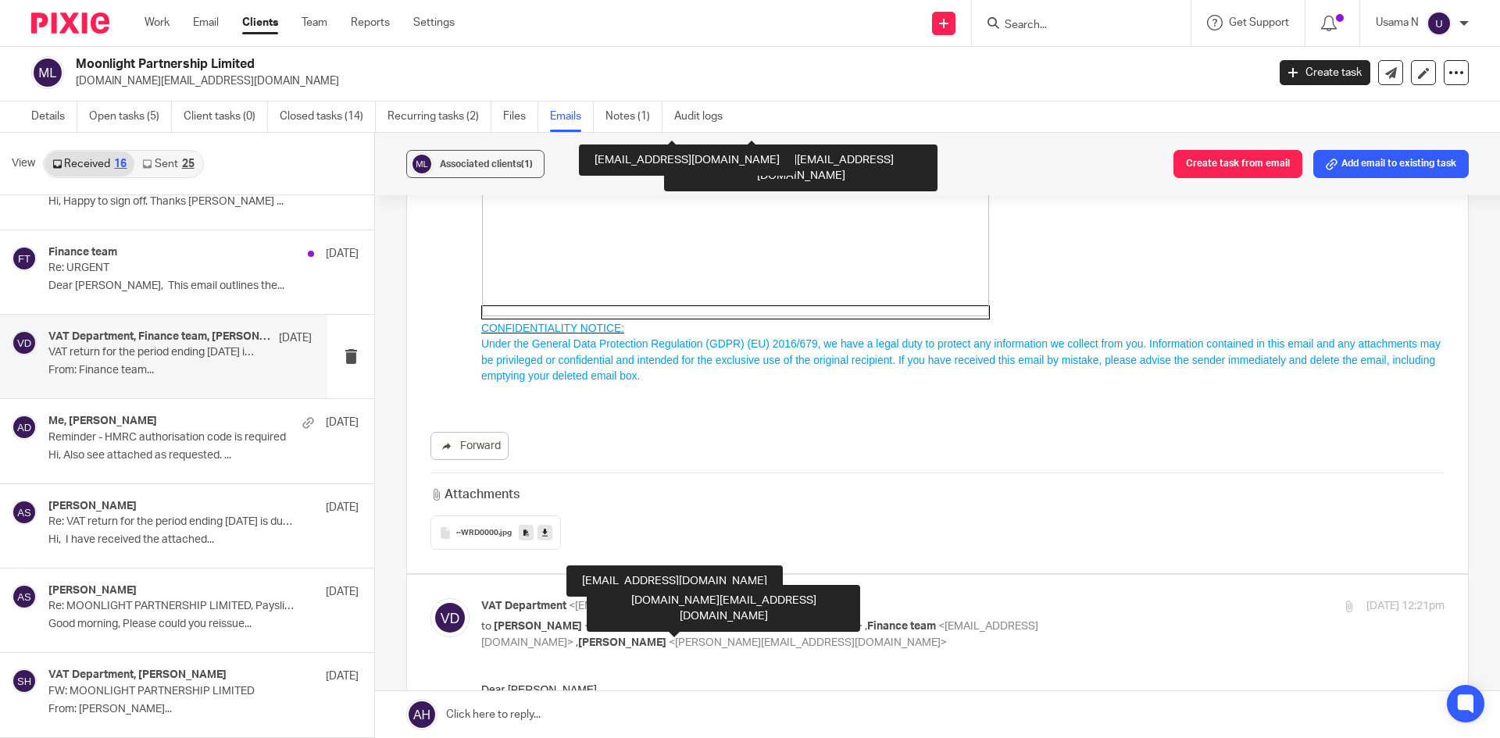
scroll to position [8592, 0]
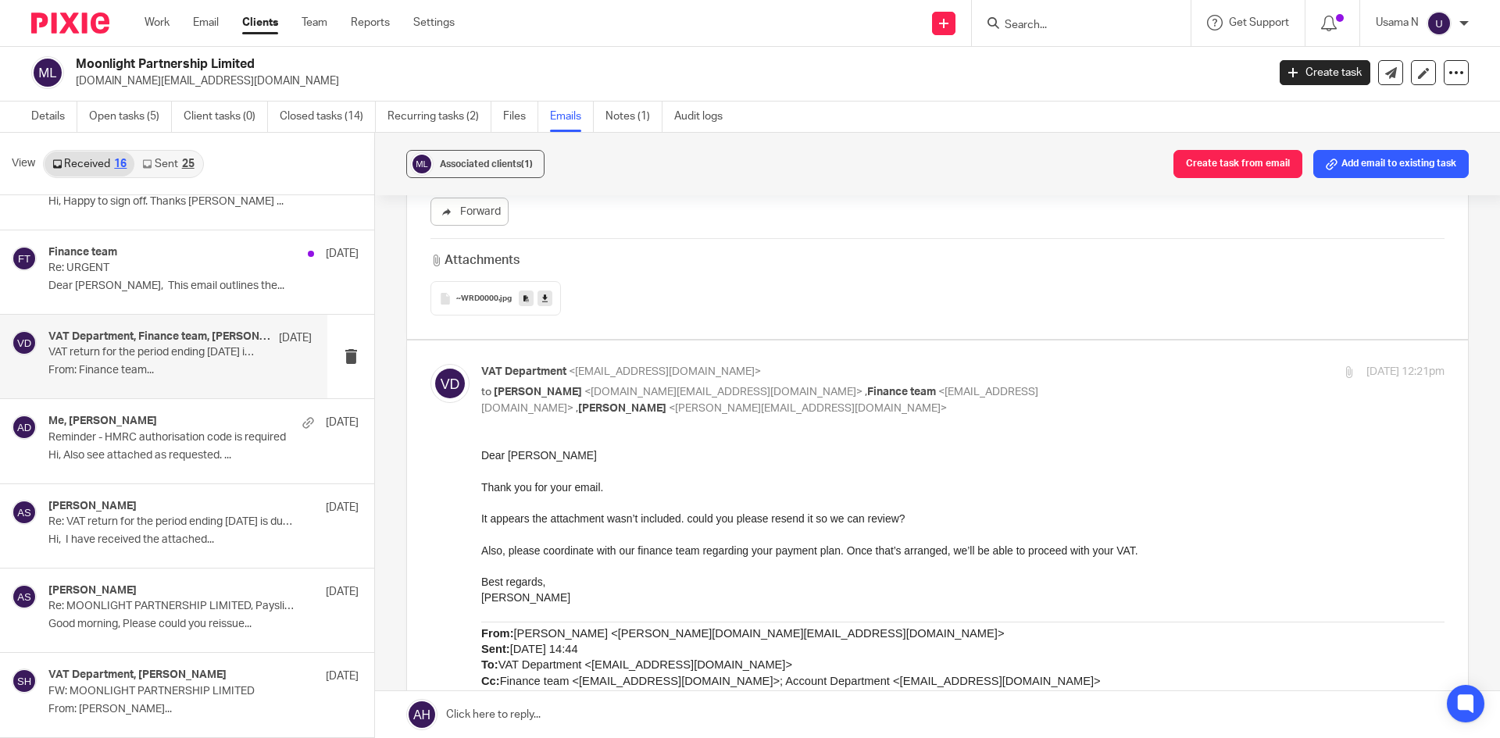
click at [458, 290] on div "~WRD0000 .jpg" at bounding box center [495, 298] width 130 height 34
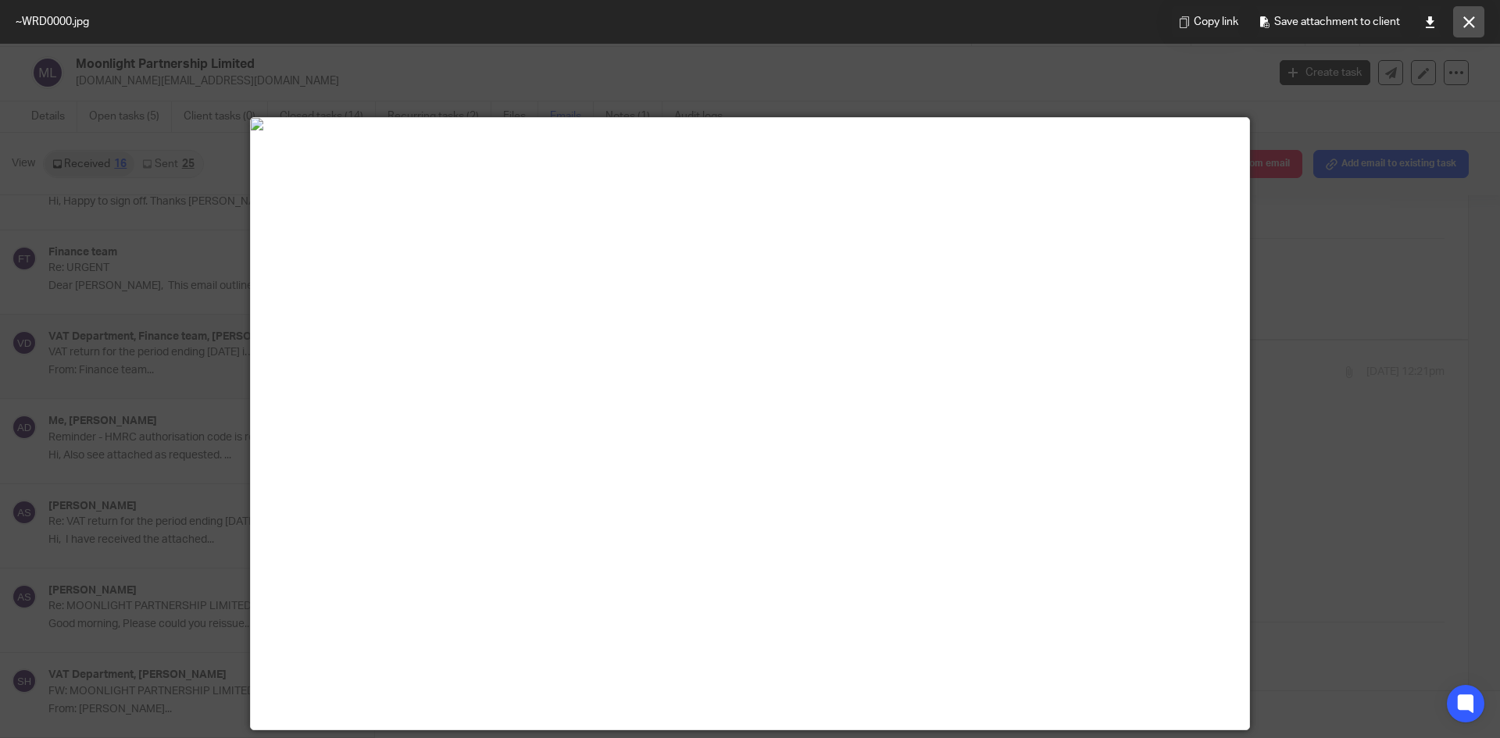
click at [1469, 18] on icon at bounding box center [1469, 22] width 12 height 12
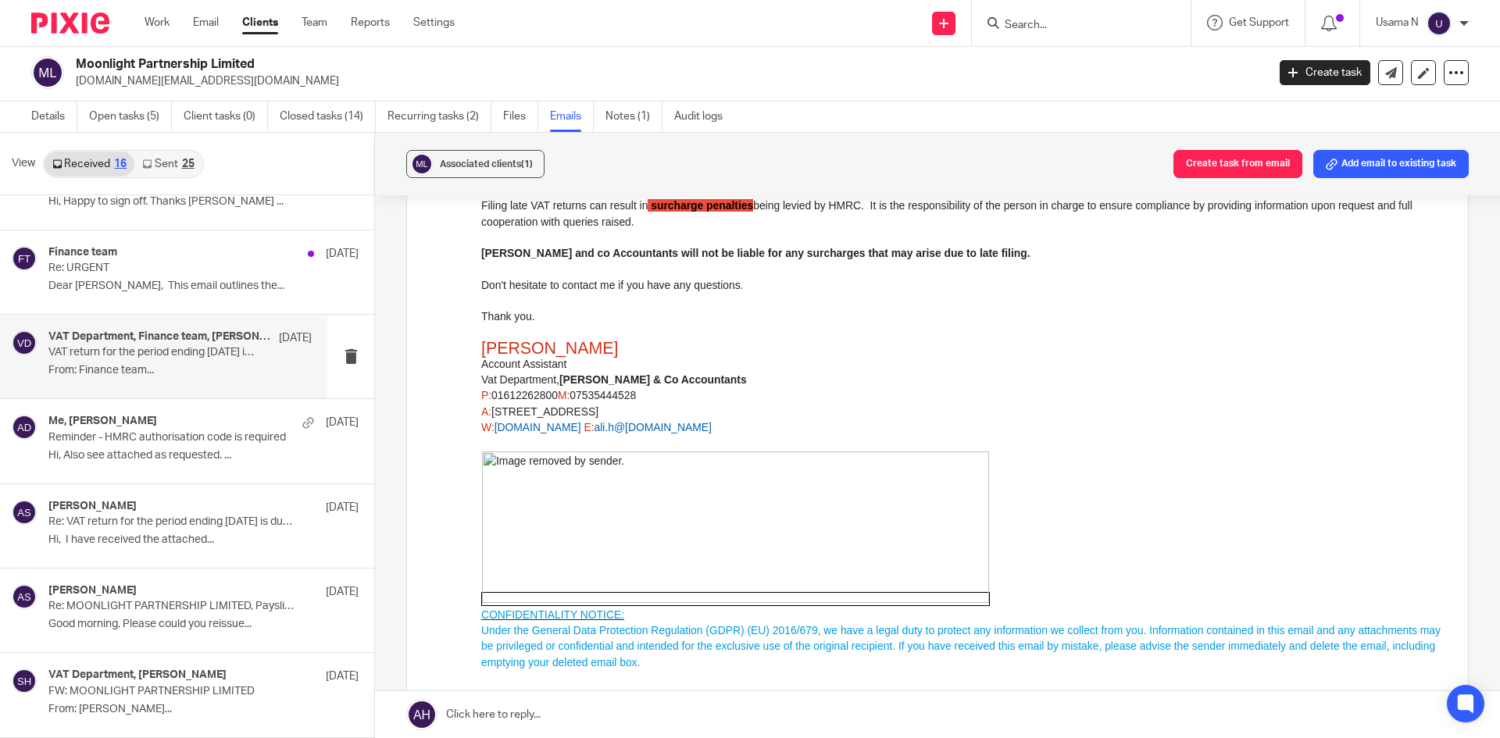
scroll to position [13513, 0]
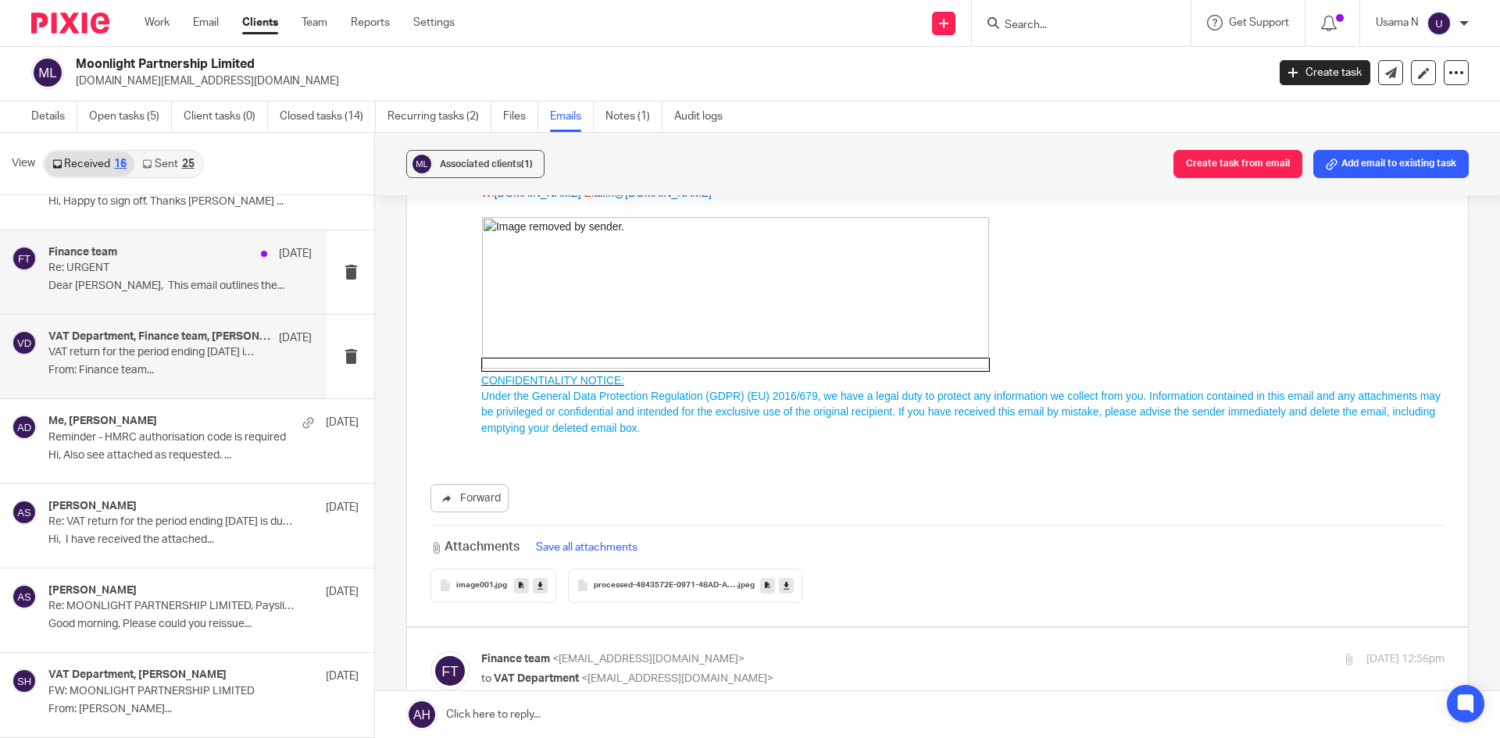
click at [172, 262] on p "Re: URGENT" at bounding box center [153, 268] width 211 height 13
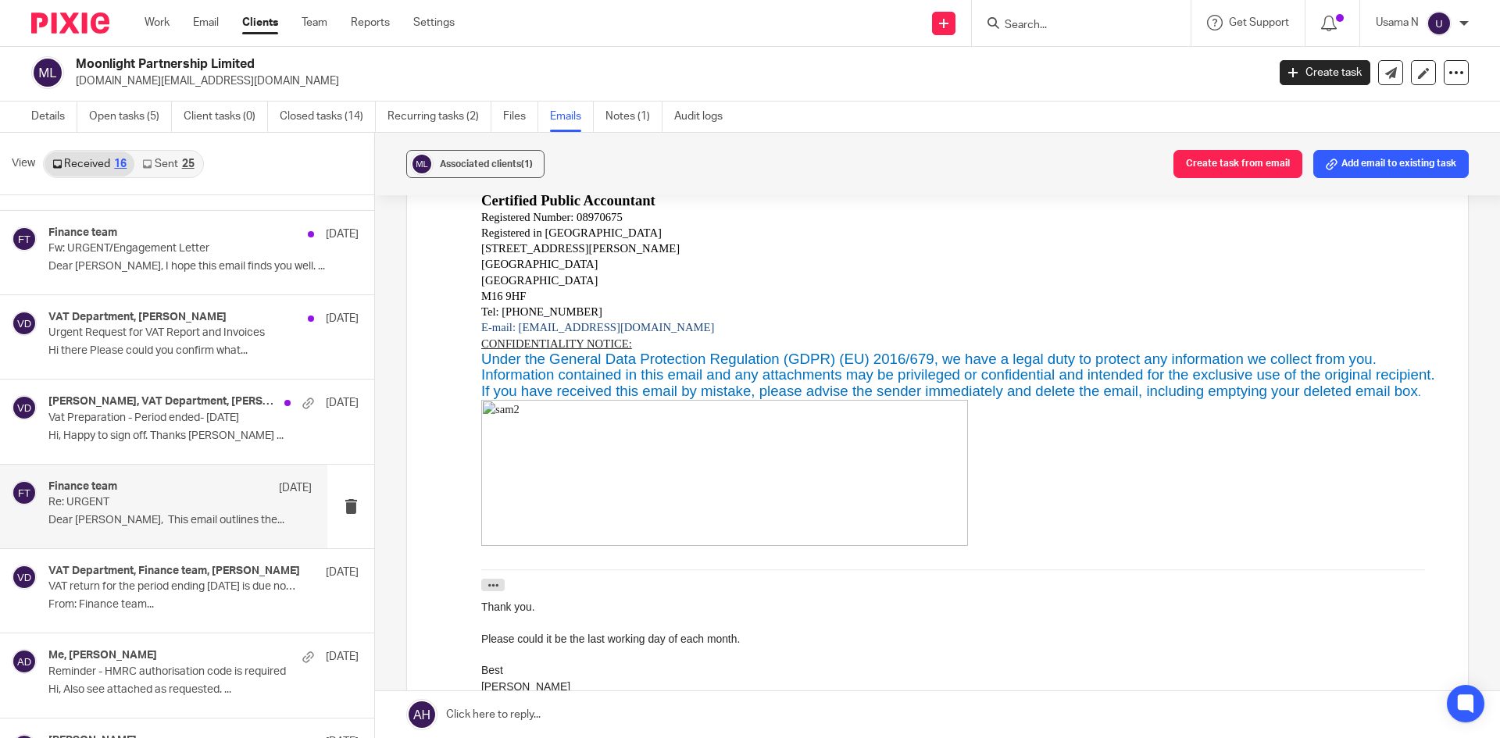
scroll to position [0, 0]
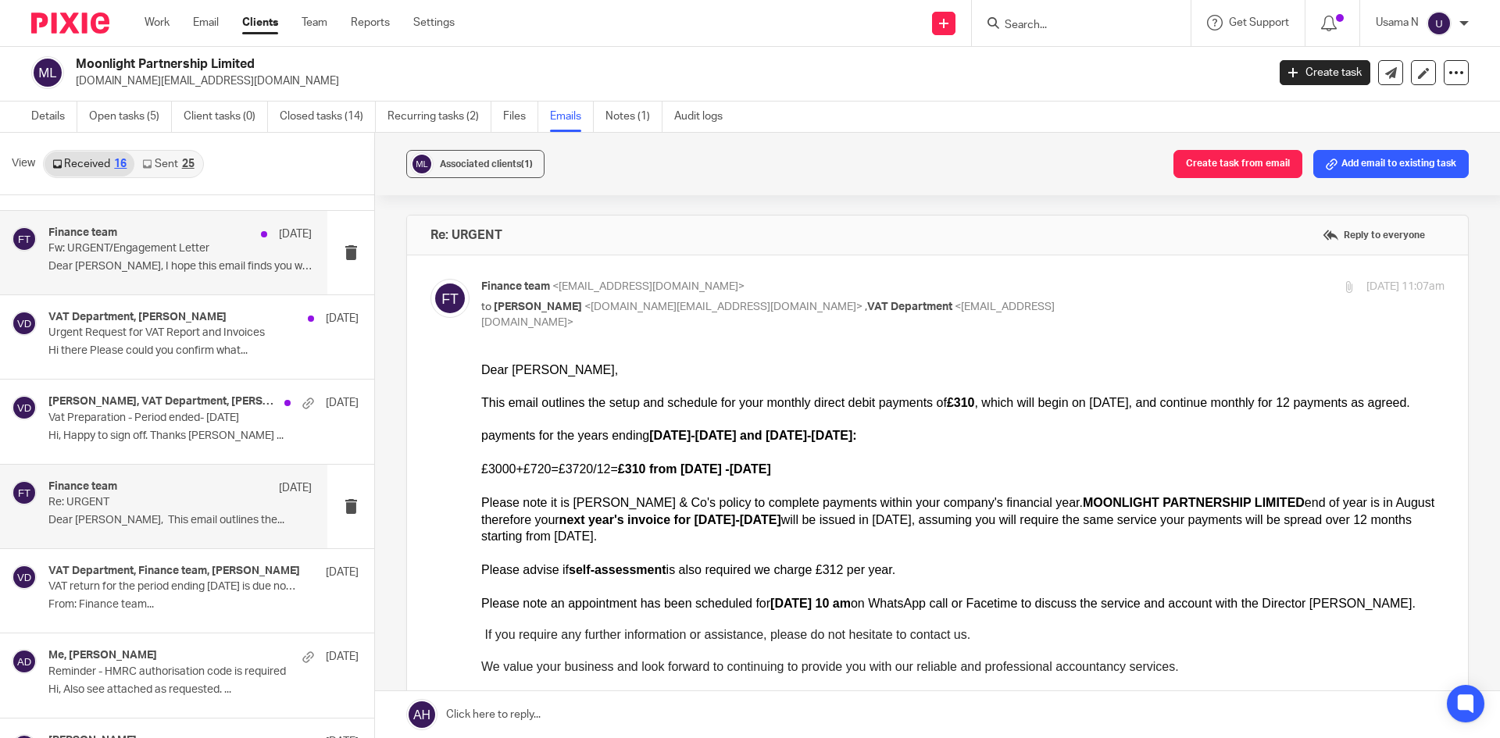
click at [148, 287] on div "Finance team 13 Jan Fw: URGENT/Engagement Letter Dear Alex, I hope this email f…" at bounding box center [163, 253] width 327 height 84
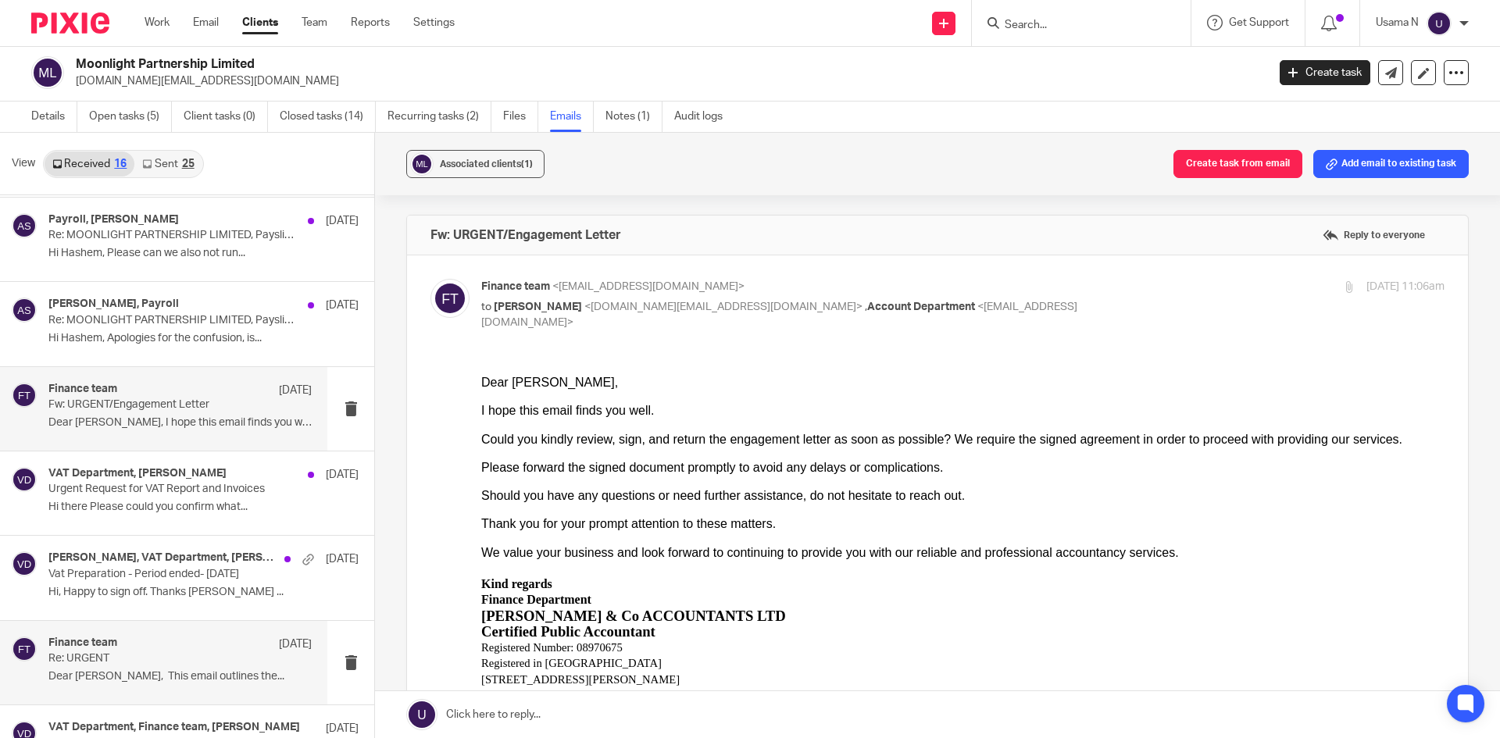
scroll to position [499, 0]
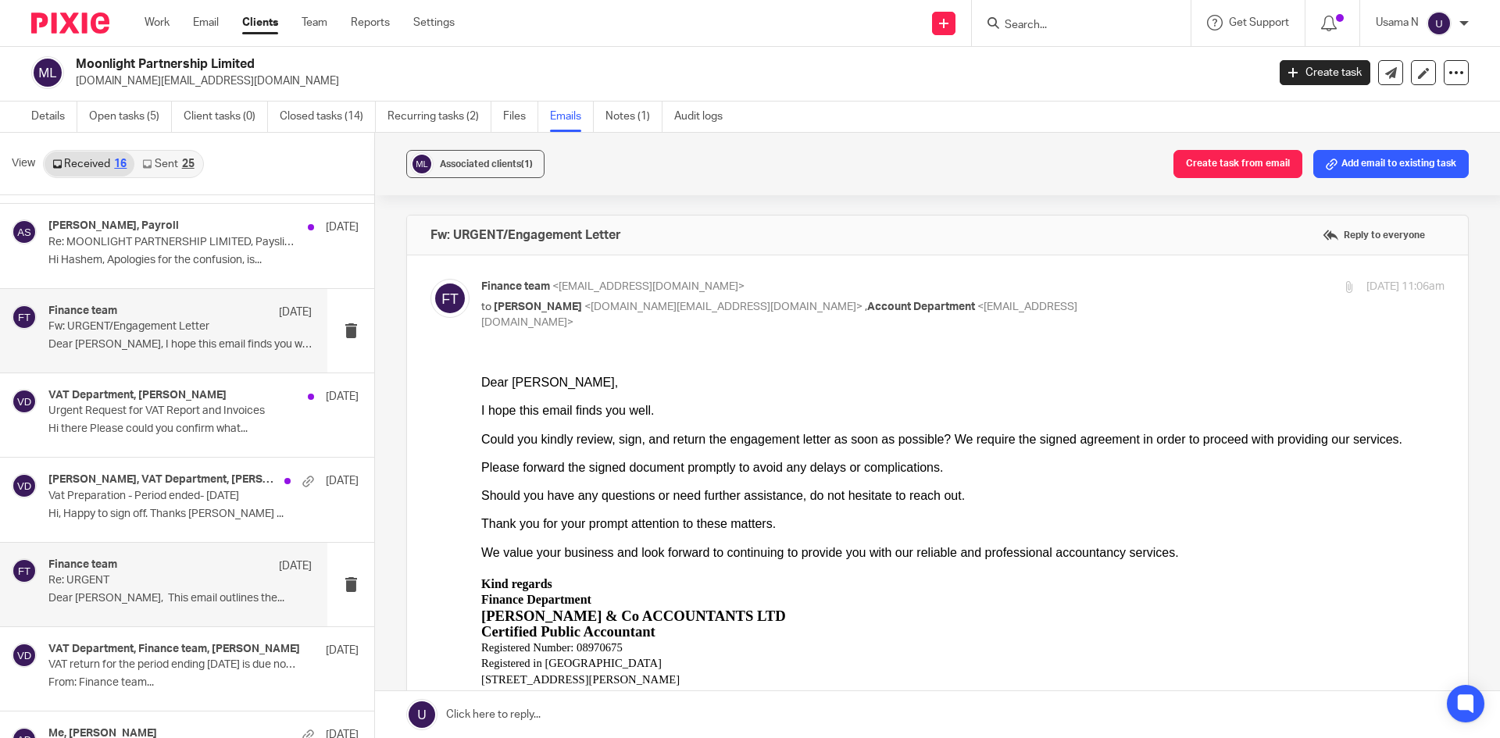
click at [113, 583] on p "Re: URGENT" at bounding box center [153, 580] width 211 height 13
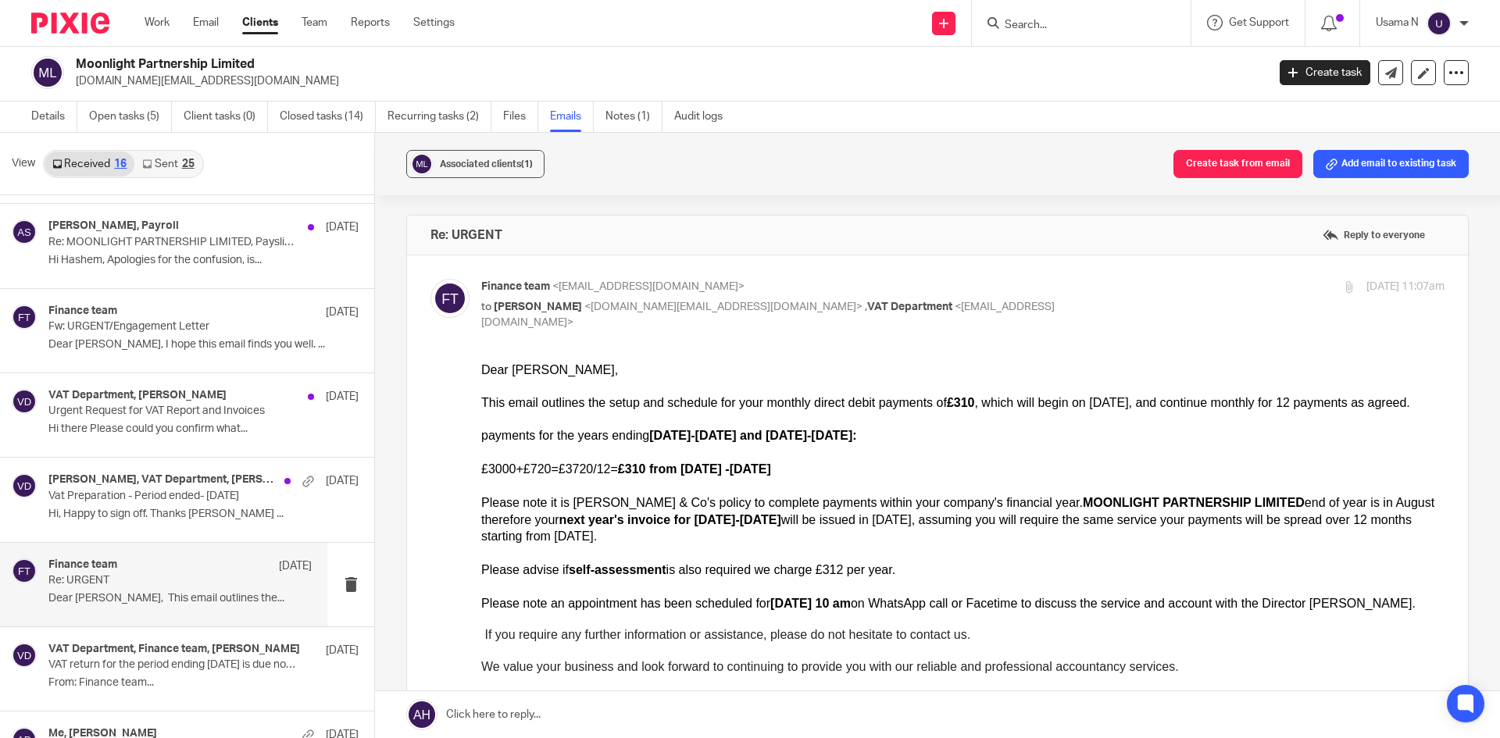
scroll to position [0, 0]
click at [52, 112] on link "Details" at bounding box center [54, 117] width 46 height 30
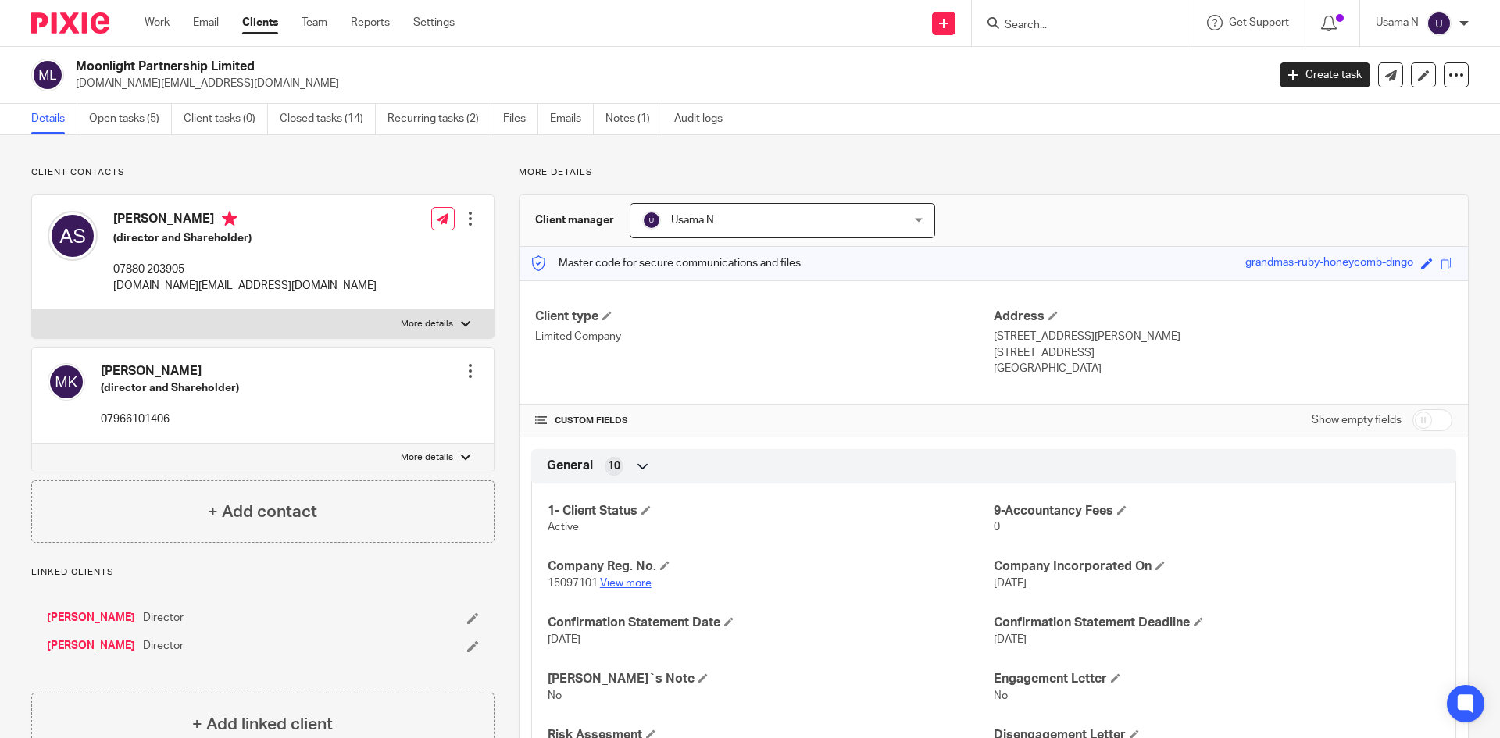
click at [623, 582] on link "View more" at bounding box center [626, 583] width 52 height 11
click at [628, 593] on div "1- Client Status Active 9-Accountancy Fees 0 Company Reg. No. 15097101 View mor…" at bounding box center [993, 626] width 925 height 309
click at [629, 585] on link "View more" at bounding box center [626, 583] width 52 height 11
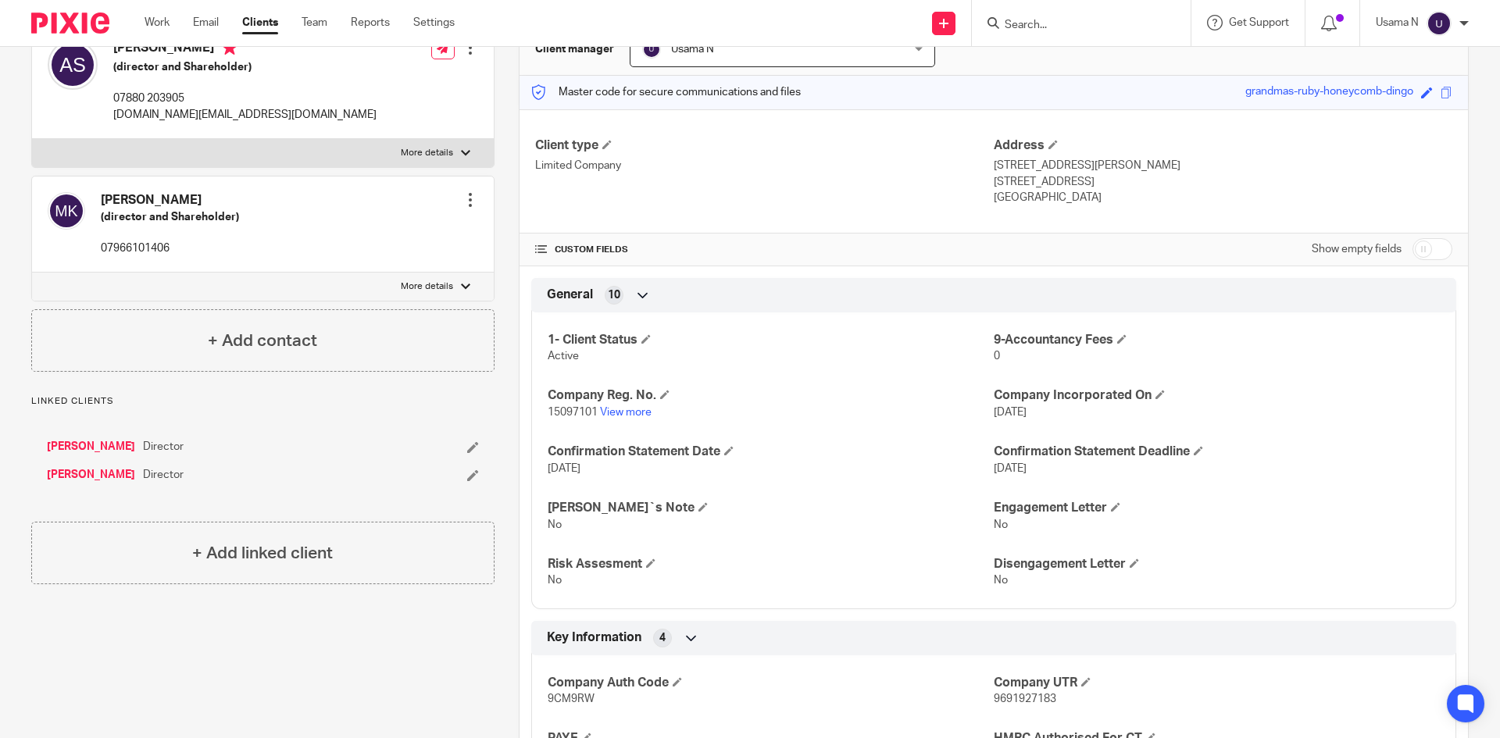
scroll to position [391, 0]
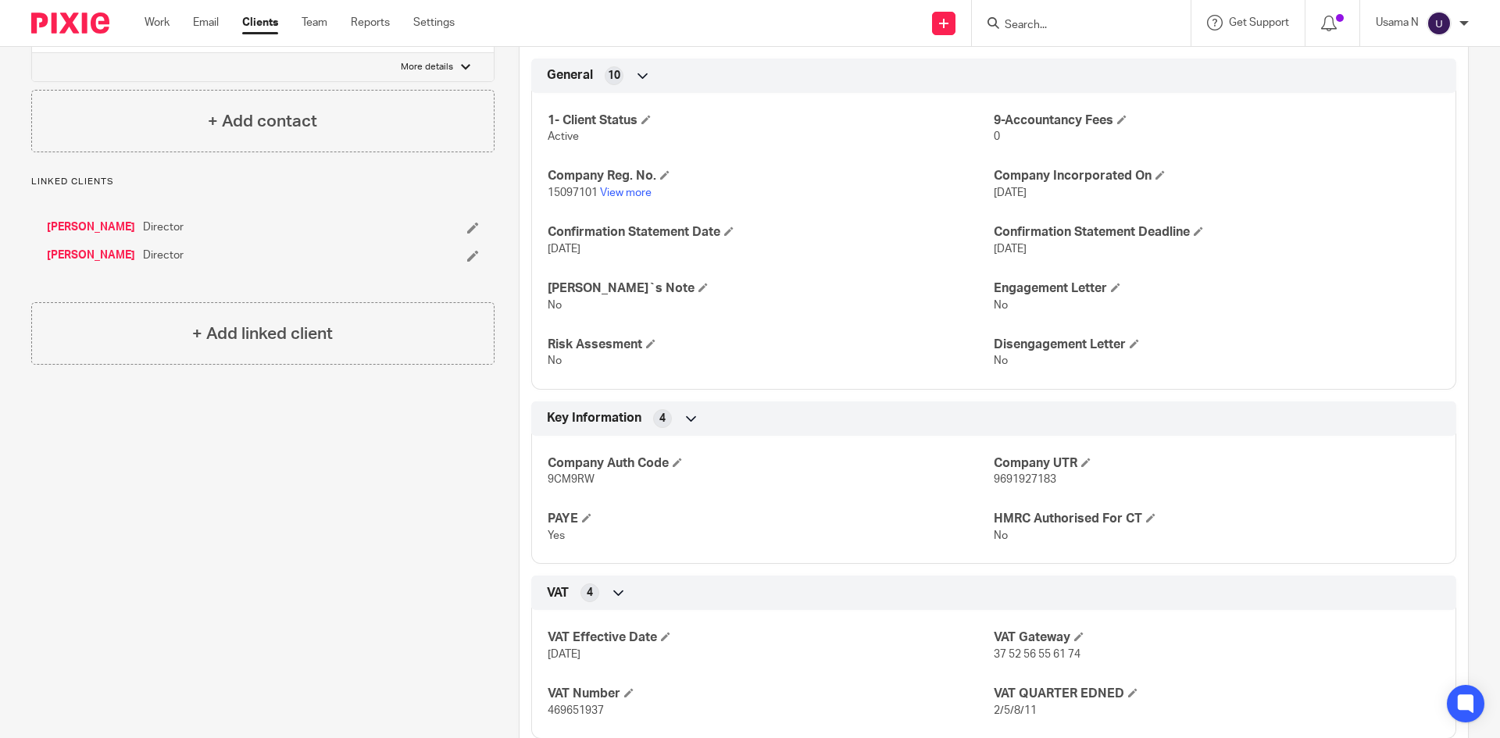
click at [1030, 472] on p "9691927183" at bounding box center [1217, 480] width 446 height 16
click at [1030, 480] on span "9691927183" at bounding box center [1025, 479] width 62 height 11
copy span "9691927183"
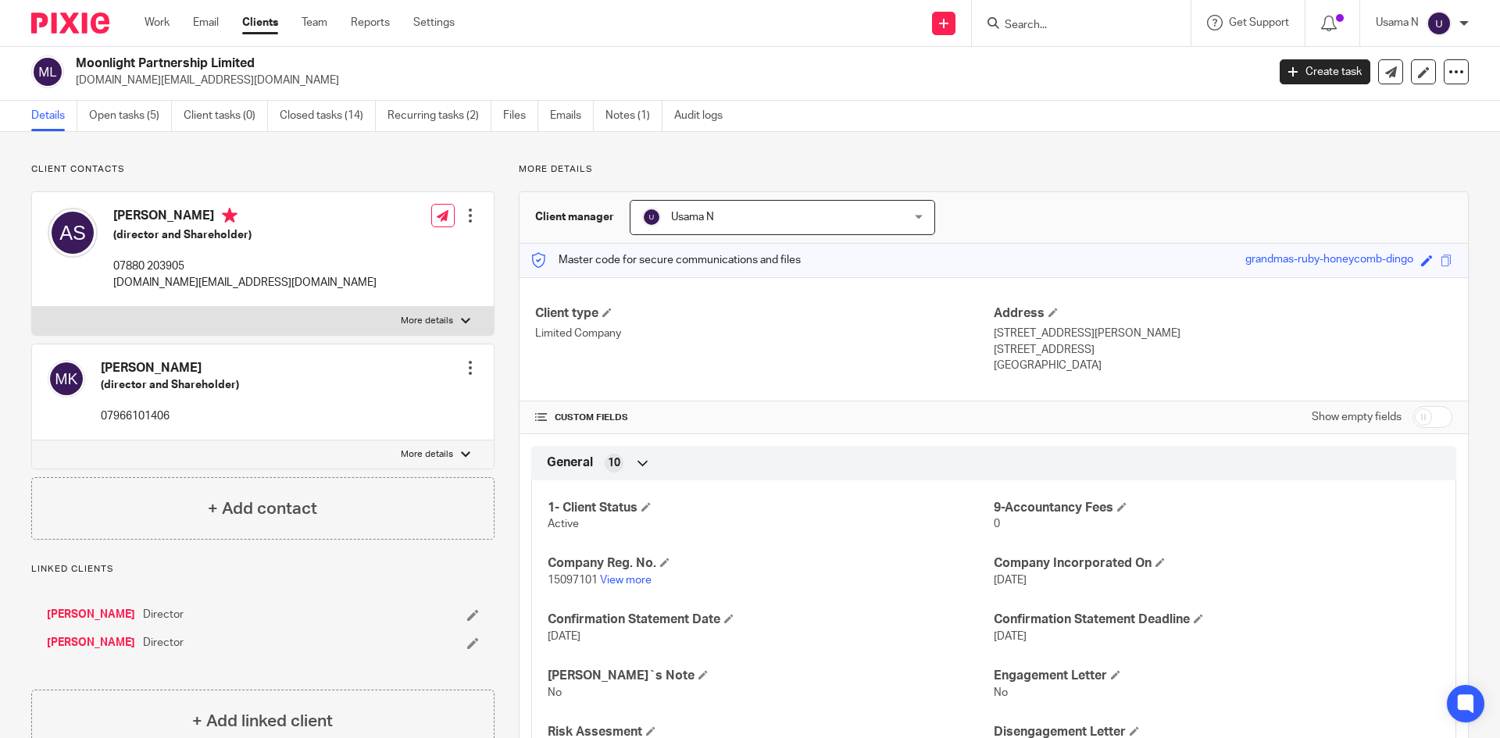
scroll to position [0, 0]
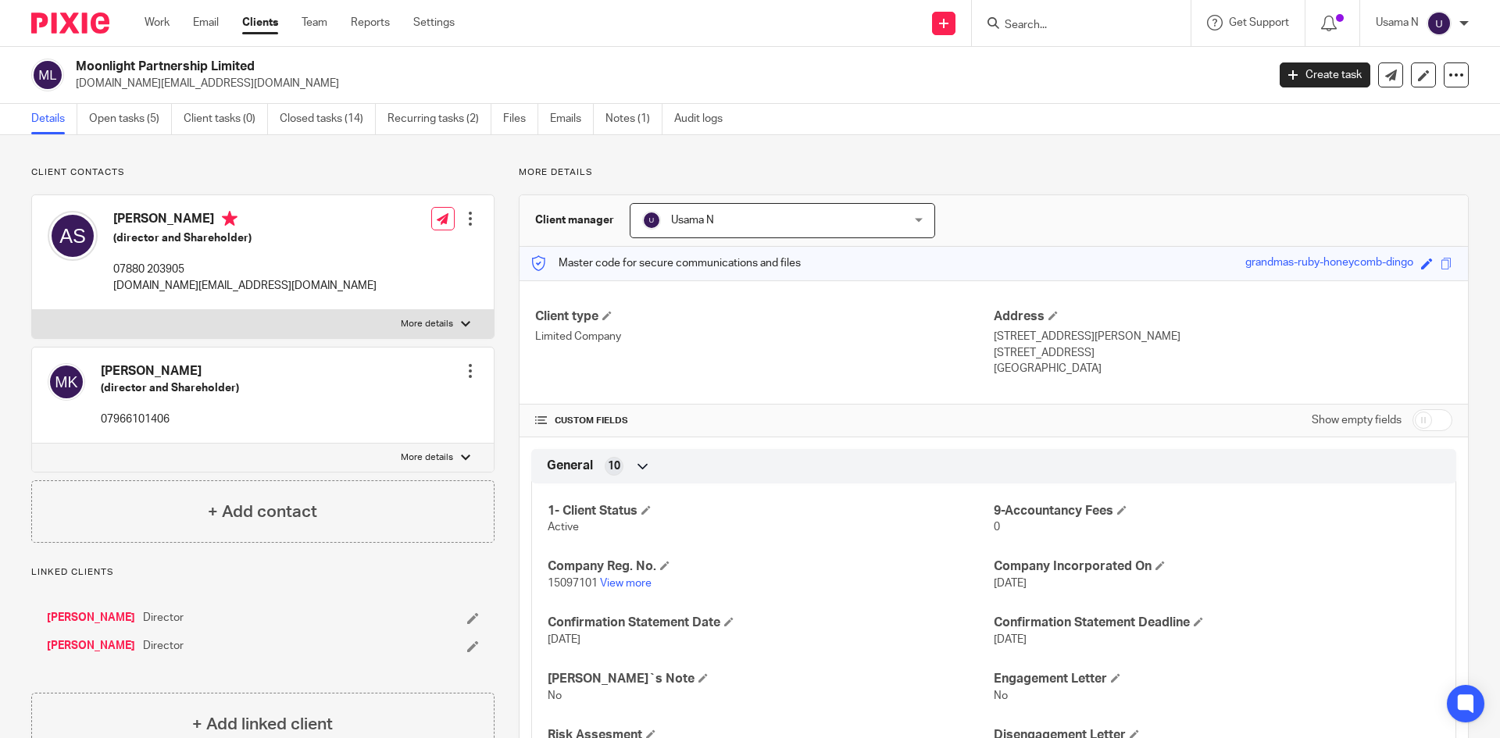
click at [187, 289] on p "[DOMAIN_NAME][EMAIL_ADDRESS][DOMAIN_NAME]" at bounding box center [244, 286] width 263 height 16
copy div "[DOMAIN_NAME][EMAIL_ADDRESS][DOMAIN_NAME]"
click at [1440, 266] on span at bounding box center [1446, 264] width 12 height 12
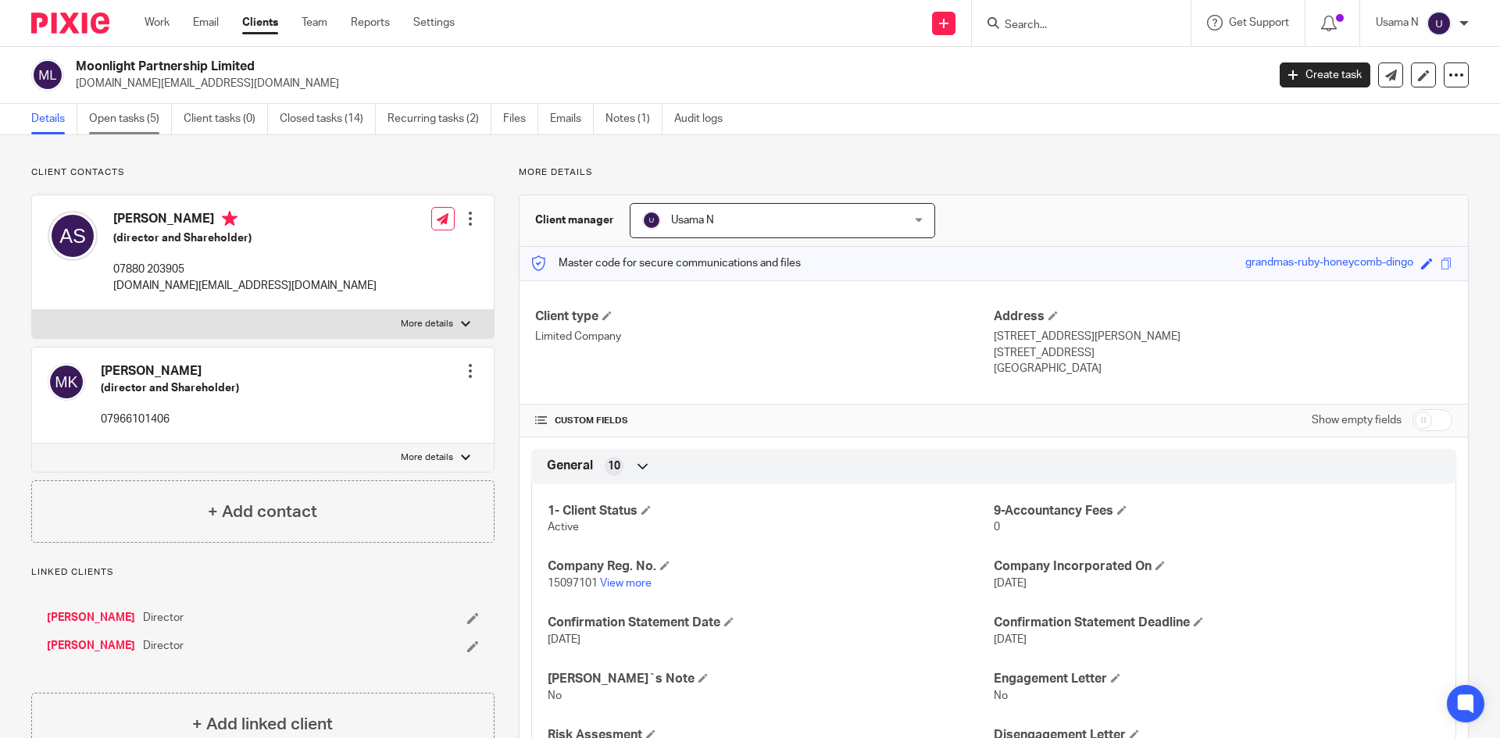
click at [137, 122] on link "Open tasks (5)" at bounding box center [130, 119] width 83 height 30
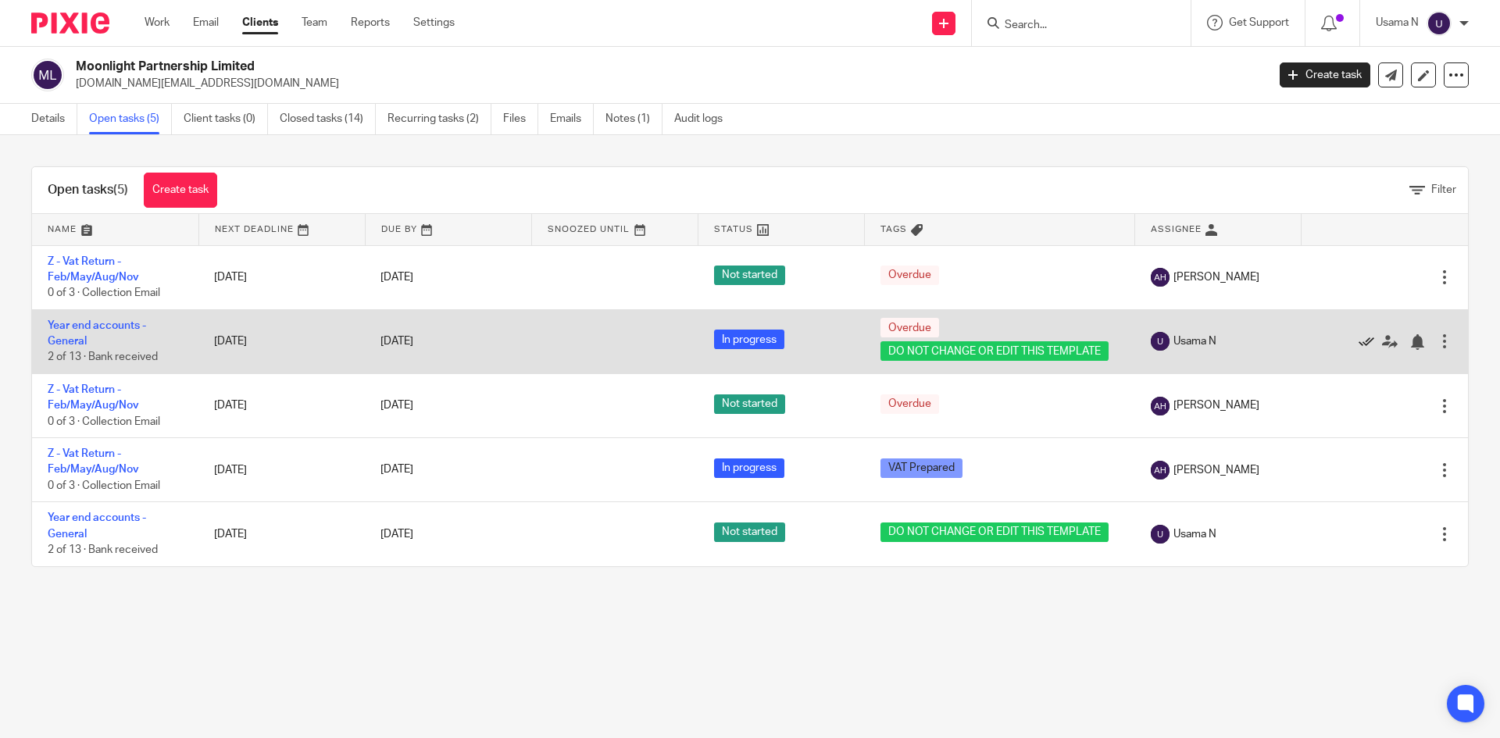
click at [1358, 334] on icon at bounding box center [1366, 342] width 16 height 16
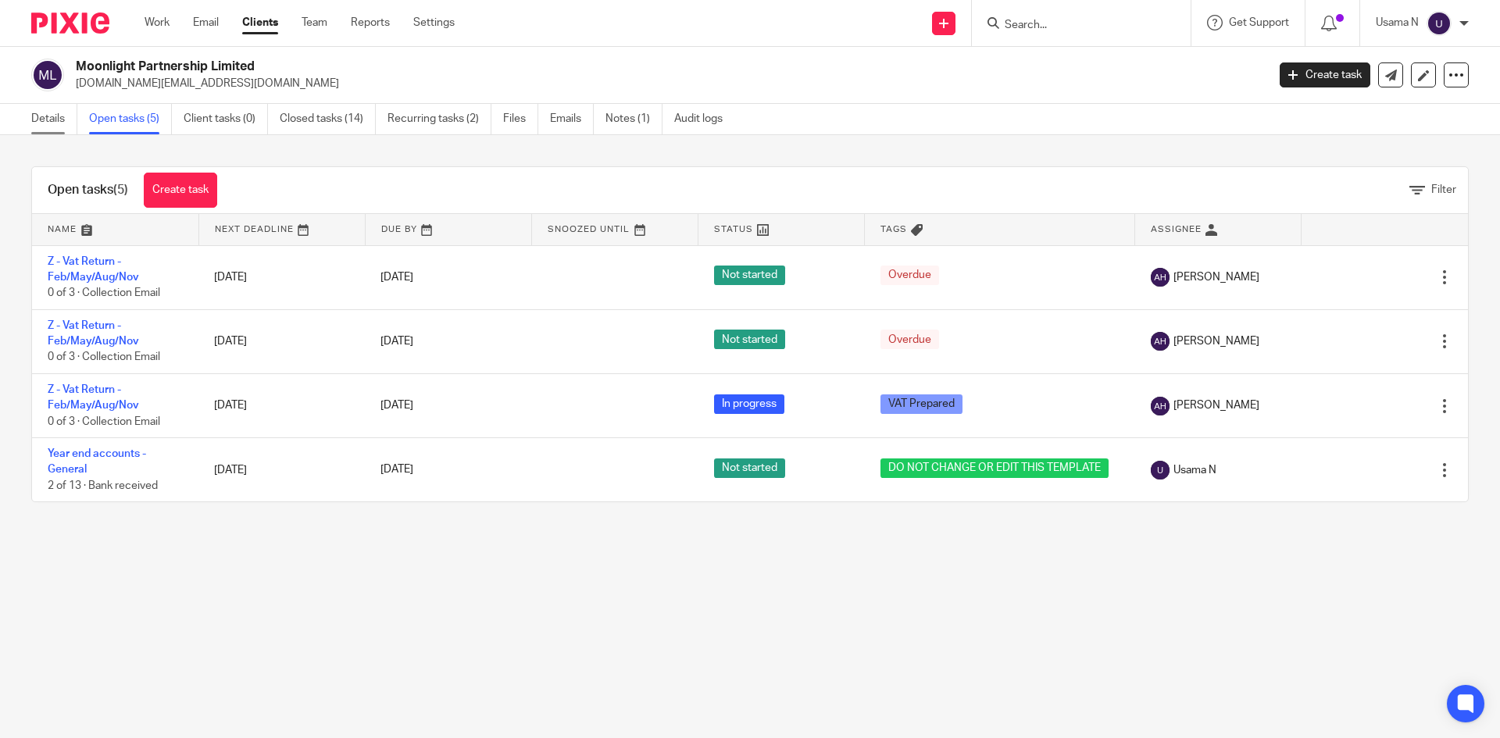
click at [33, 110] on link "Details" at bounding box center [54, 119] width 46 height 30
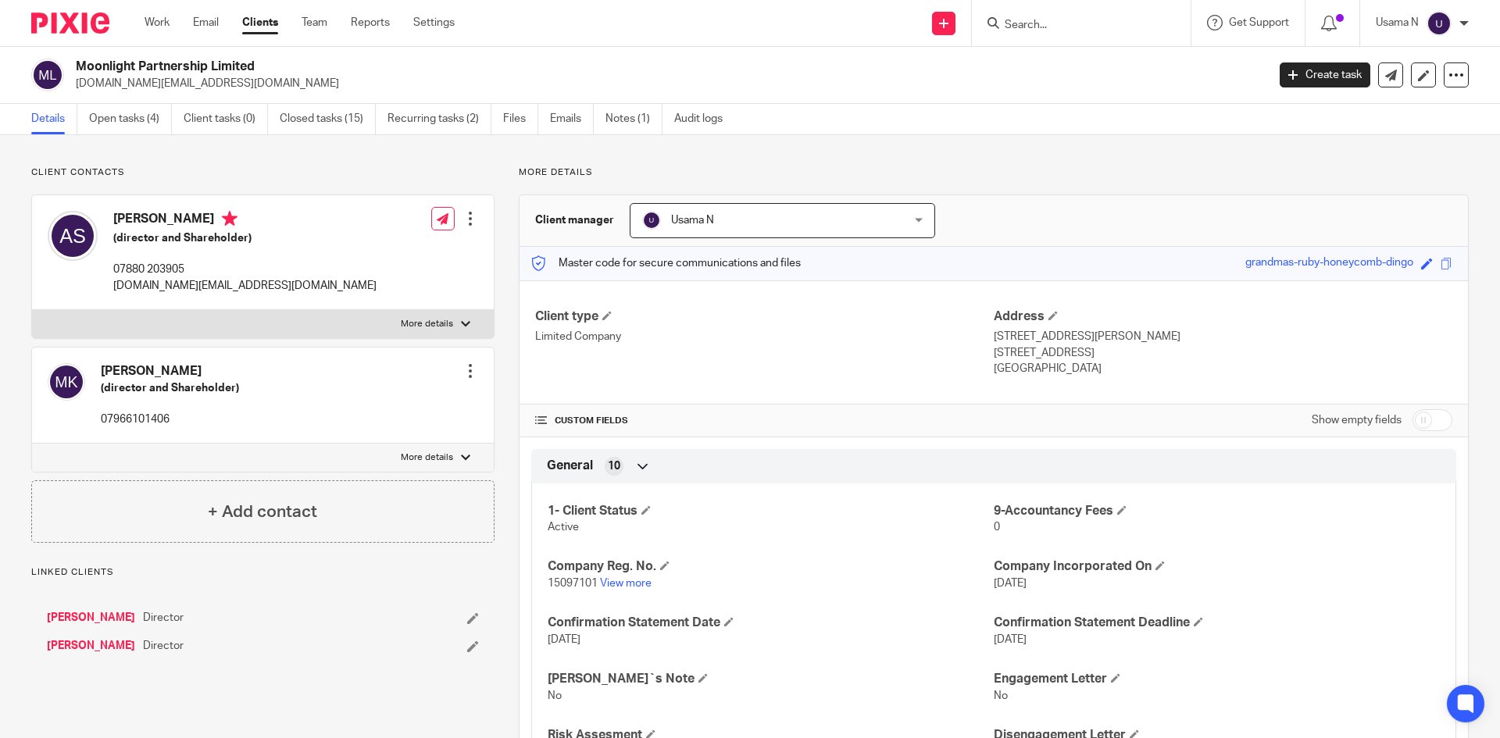
scroll to position [312, 0]
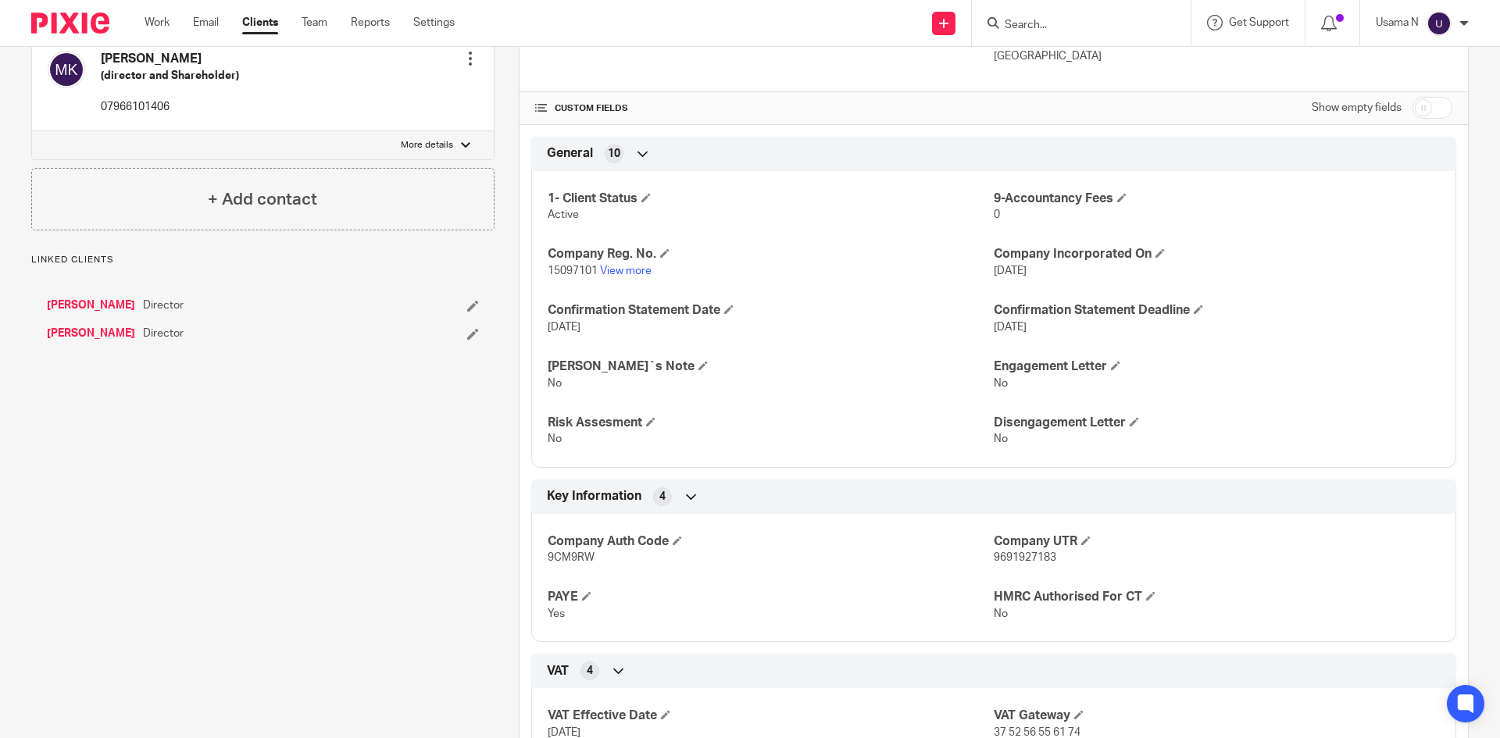
click at [568, 559] on span "9CM9RW" at bounding box center [571, 557] width 47 height 11
copy span "9CM9RW"
click at [1026, 561] on span "9691927183" at bounding box center [1025, 557] width 62 height 11
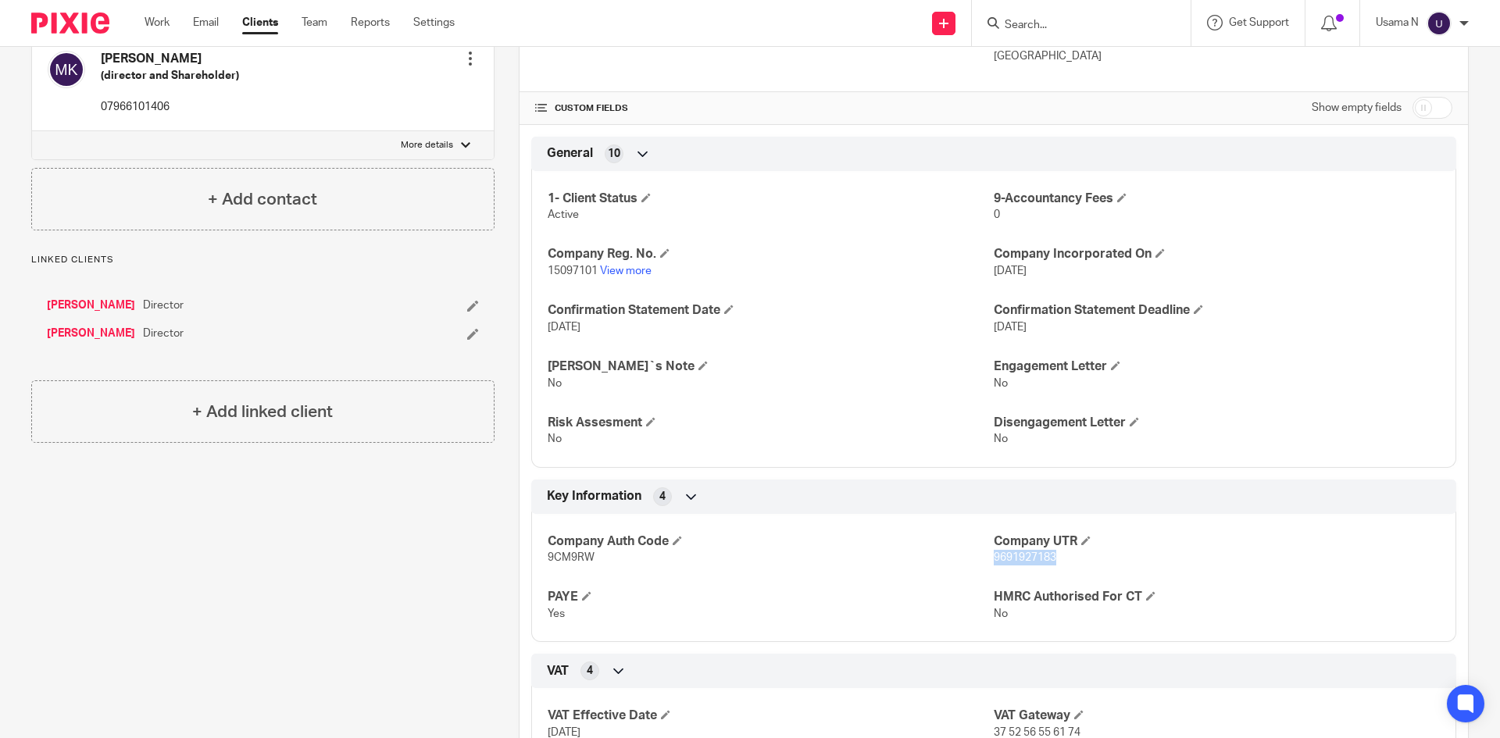
copy span "9691927183"
click at [583, 275] on span "15097101" at bounding box center [573, 271] width 50 height 11
copy p "15097101"
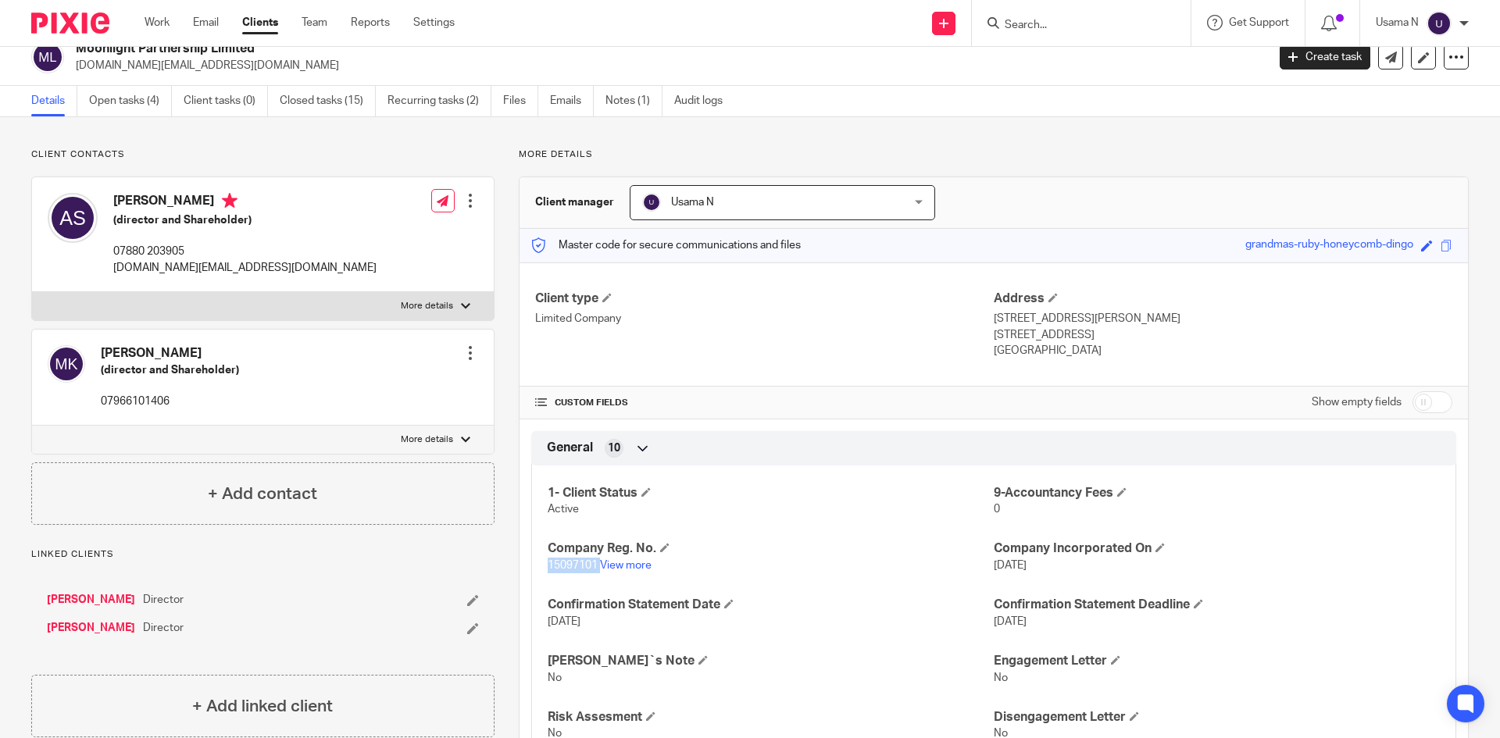
scroll to position [0, 0]
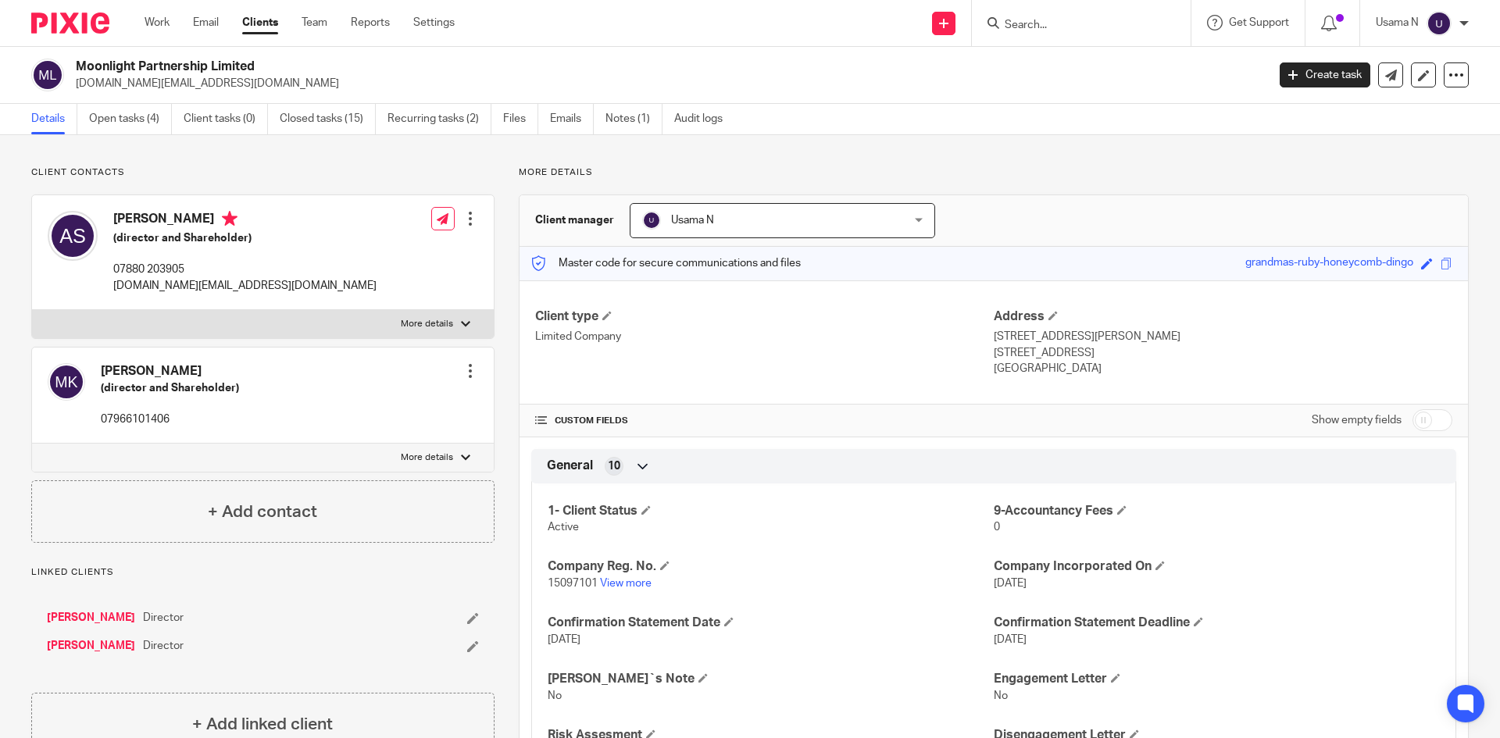
click at [193, 66] on h2 "Moonlight Partnership Limited" at bounding box center [548, 67] width 944 height 16
copy div "Moonlight Partnership Limited"
